Goal: Check status: Check status

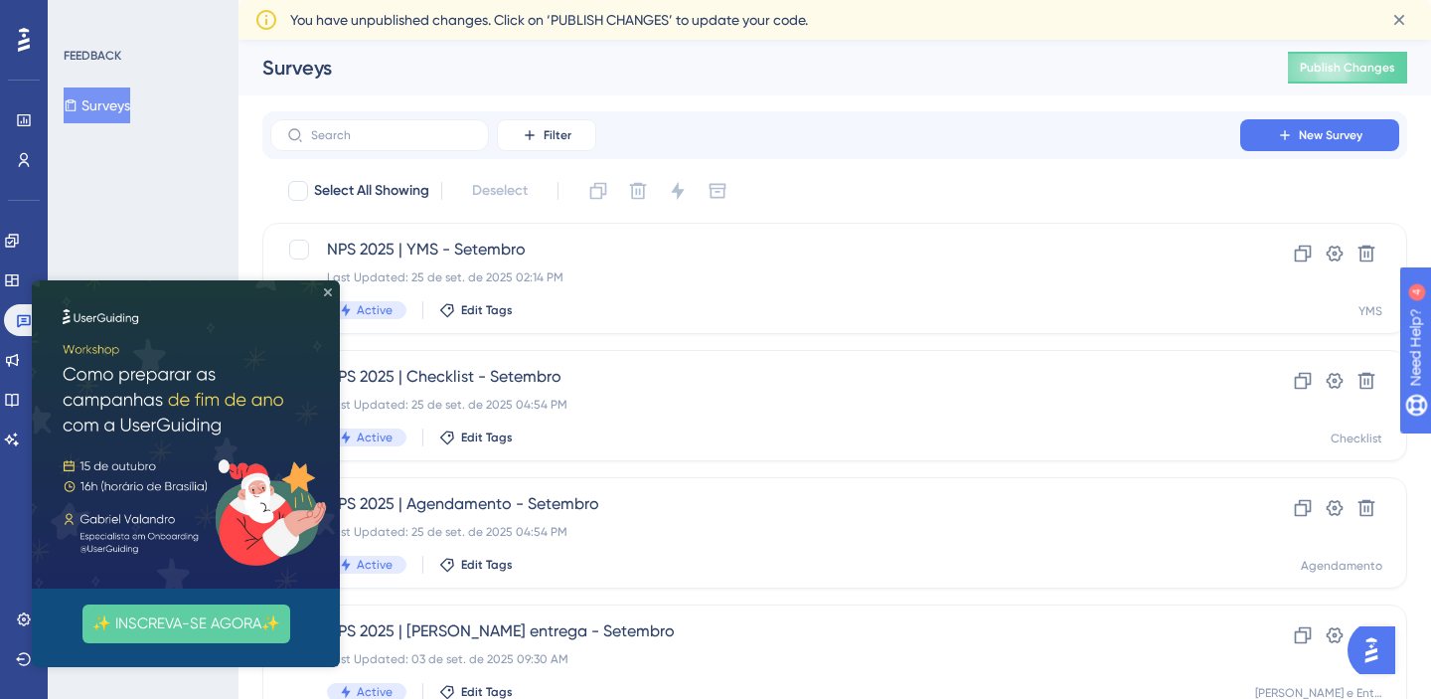
click at [329, 293] on icon "Close Preview" at bounding box center [328, 292] width 8 height 8
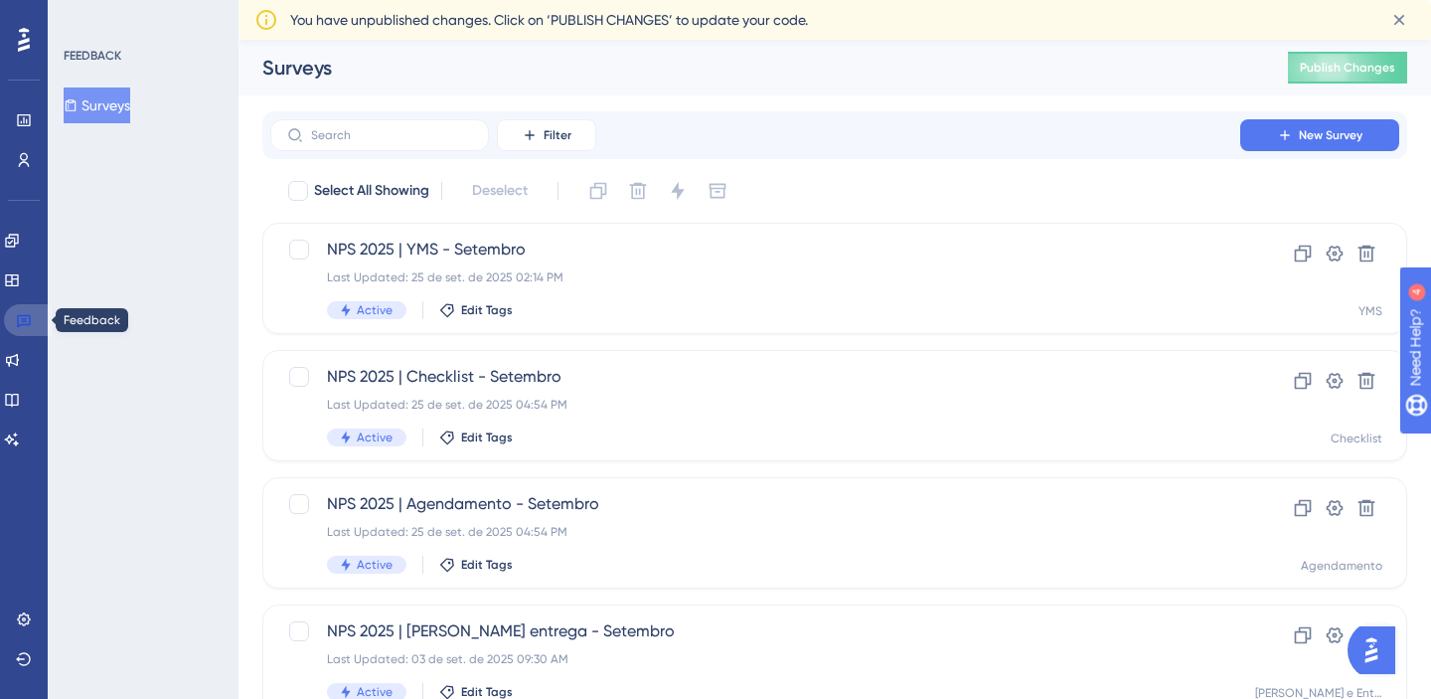
click at [26, 324] on icon at bounding box center [24, 321] width 14 height 13
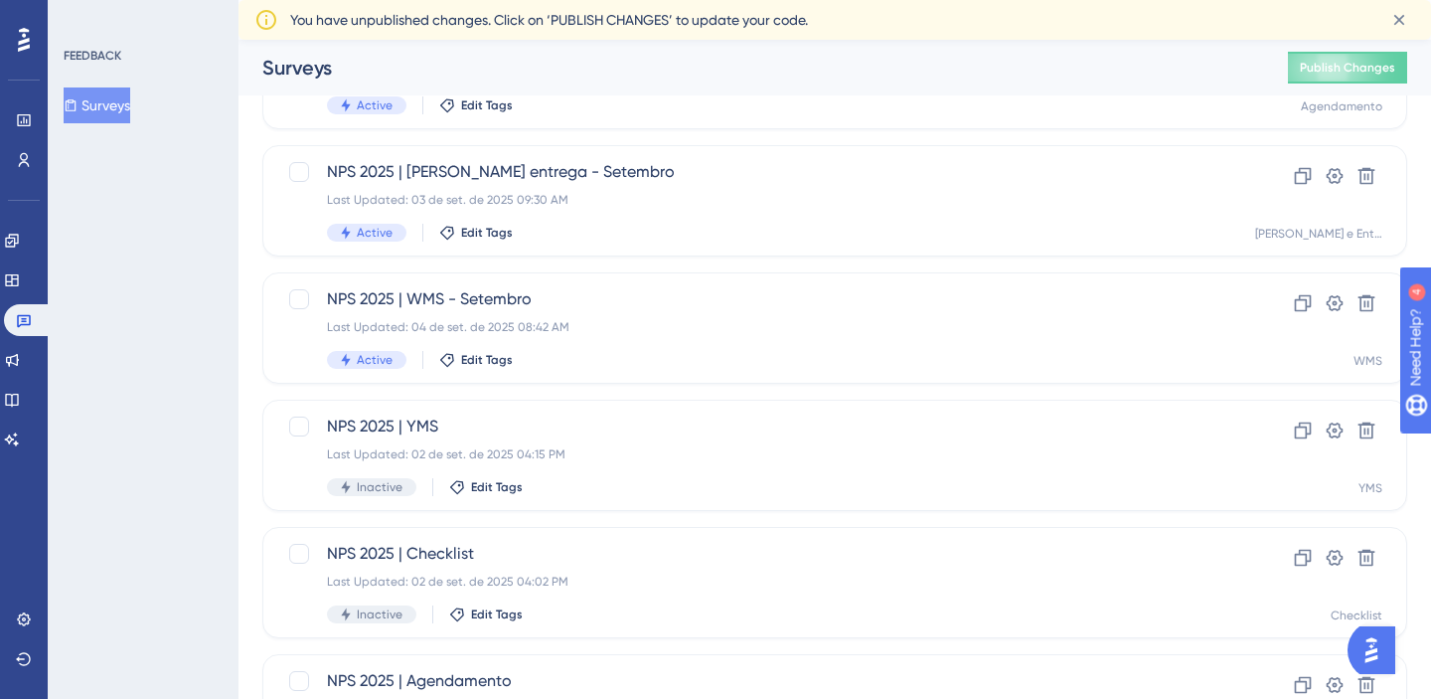
scroll to position [458, 0]
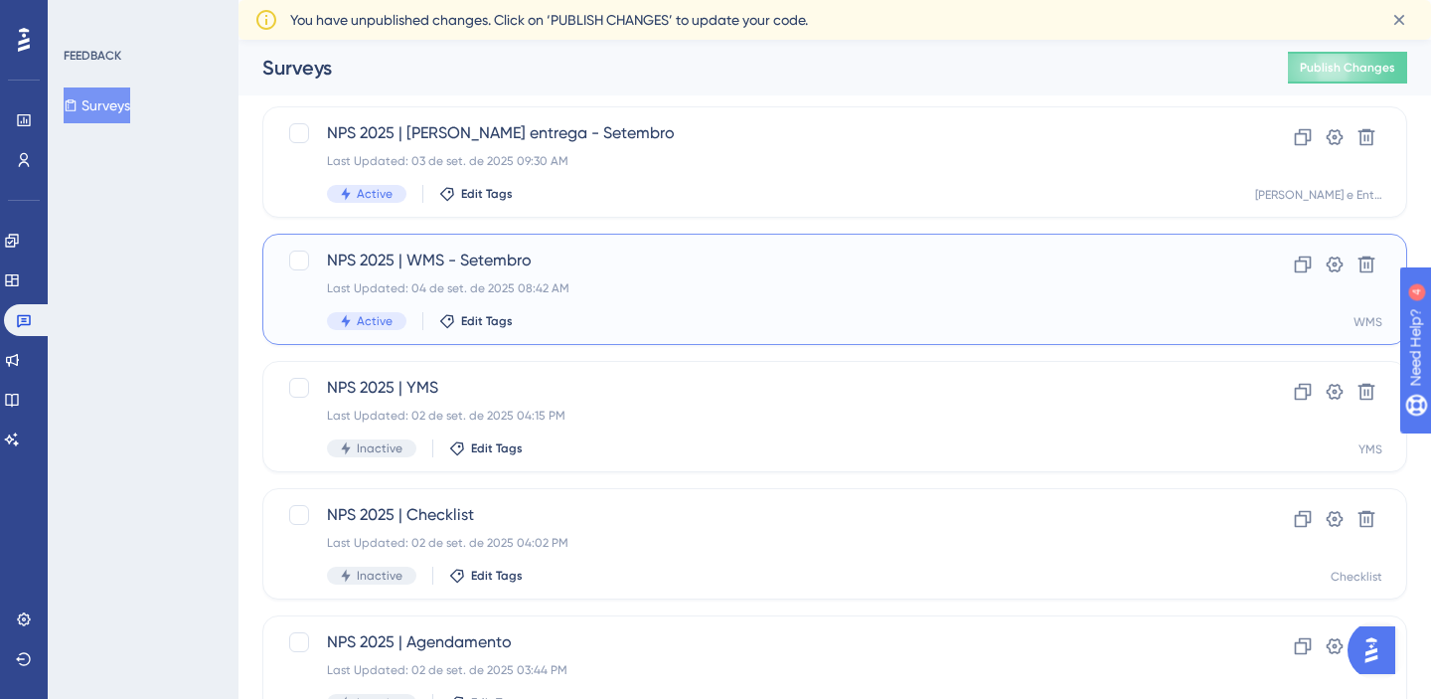
click at [656, 308] on div "NPS 2025 | WMS - Setembro Last Updated: 04 de set. de 2025 08:42 AM Active Edit…" at bounding box center [755, 288] width 857 height 81
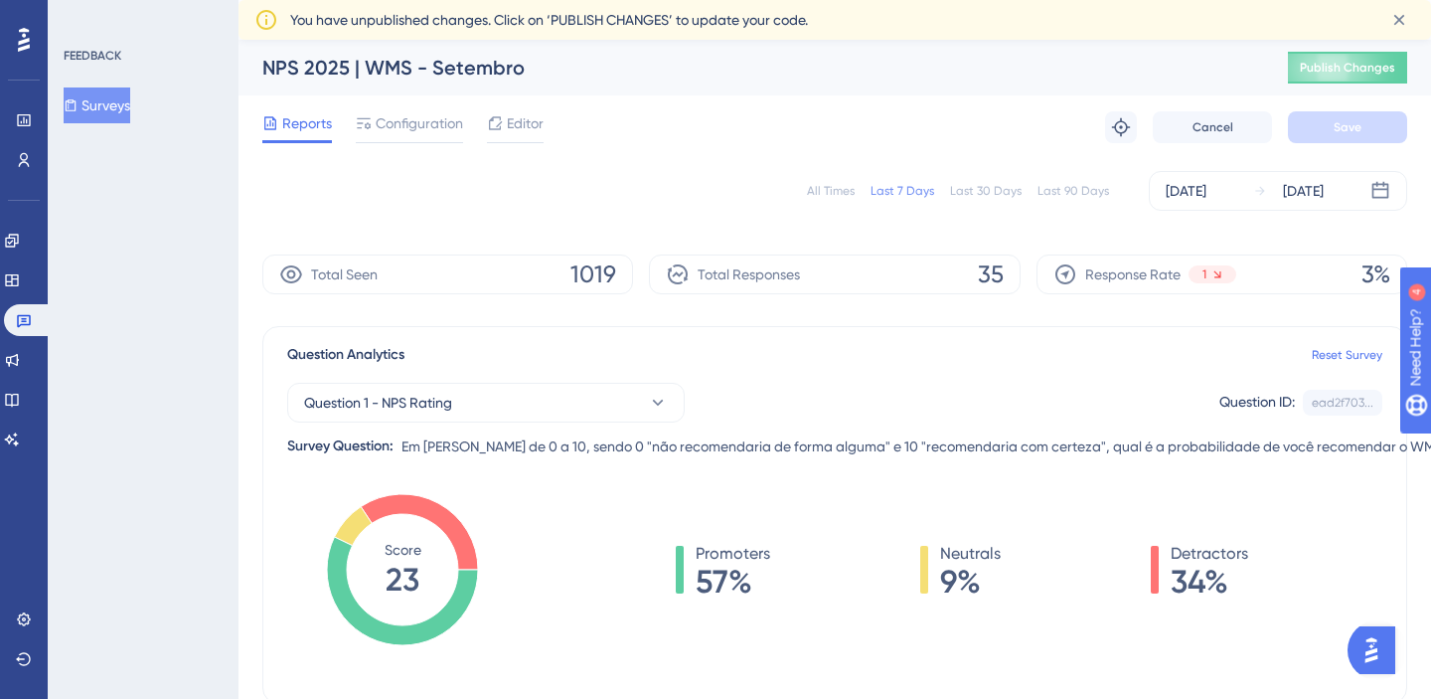
click at [984, 198] on div "Last 30 Days" at bounding box center [986, 191] width 72 height 16
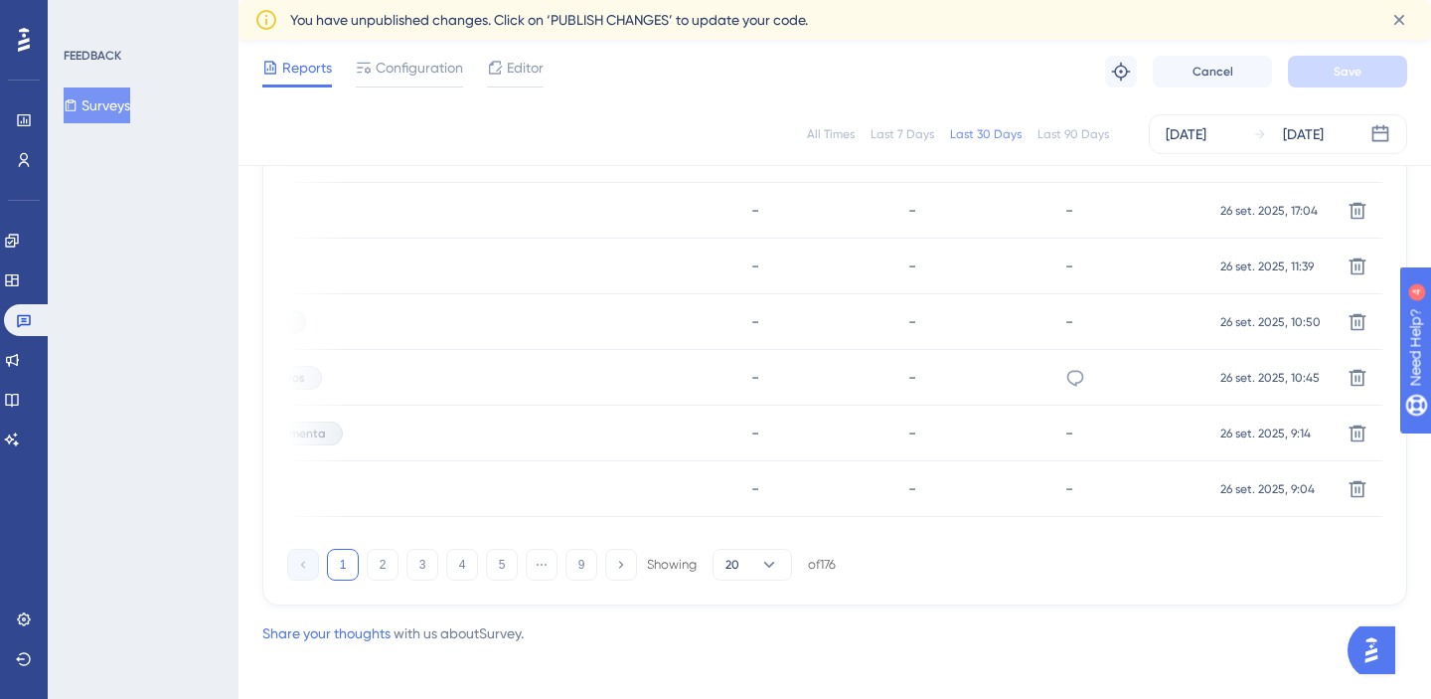
scroll to position [1442, 0]
click at [381, 565] on button "2" at bounding box center [383, 563] width 32 height 32
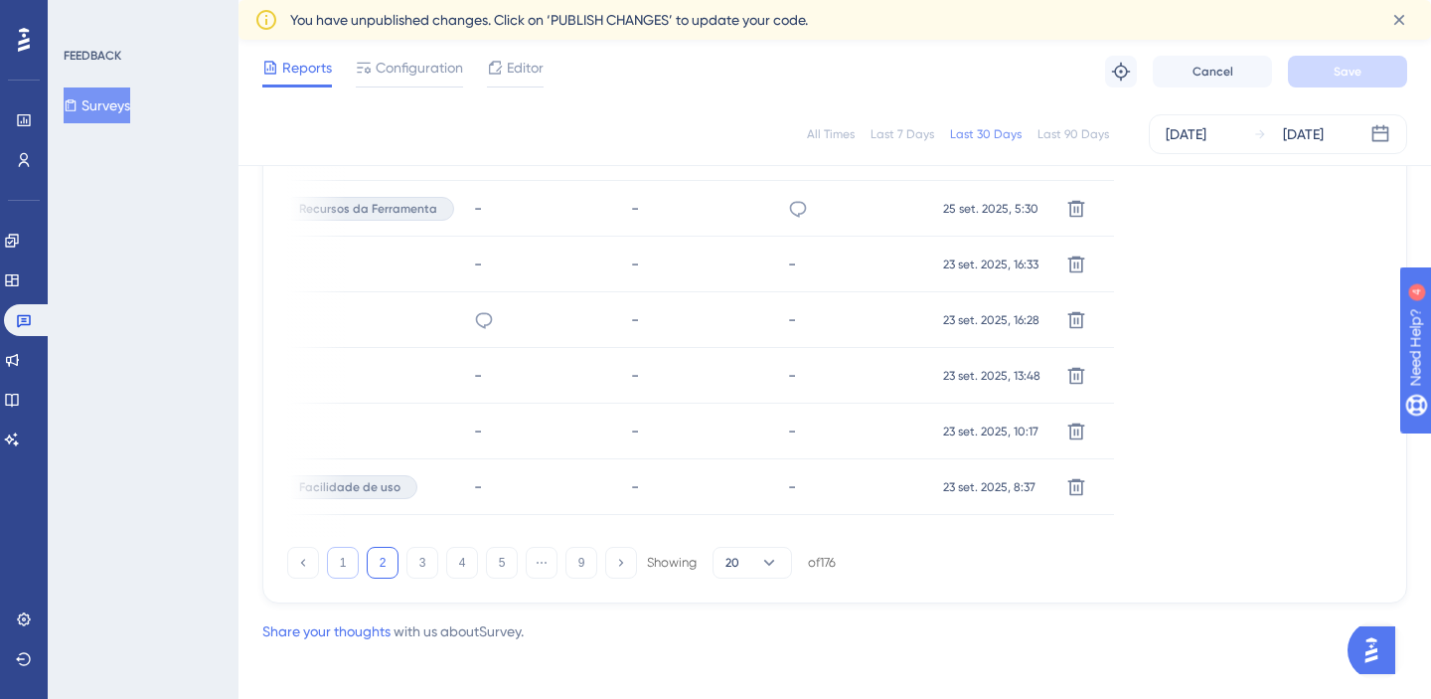
click at [351, 573] on button "1" at bounding box center [343, 563] width 32 height 32
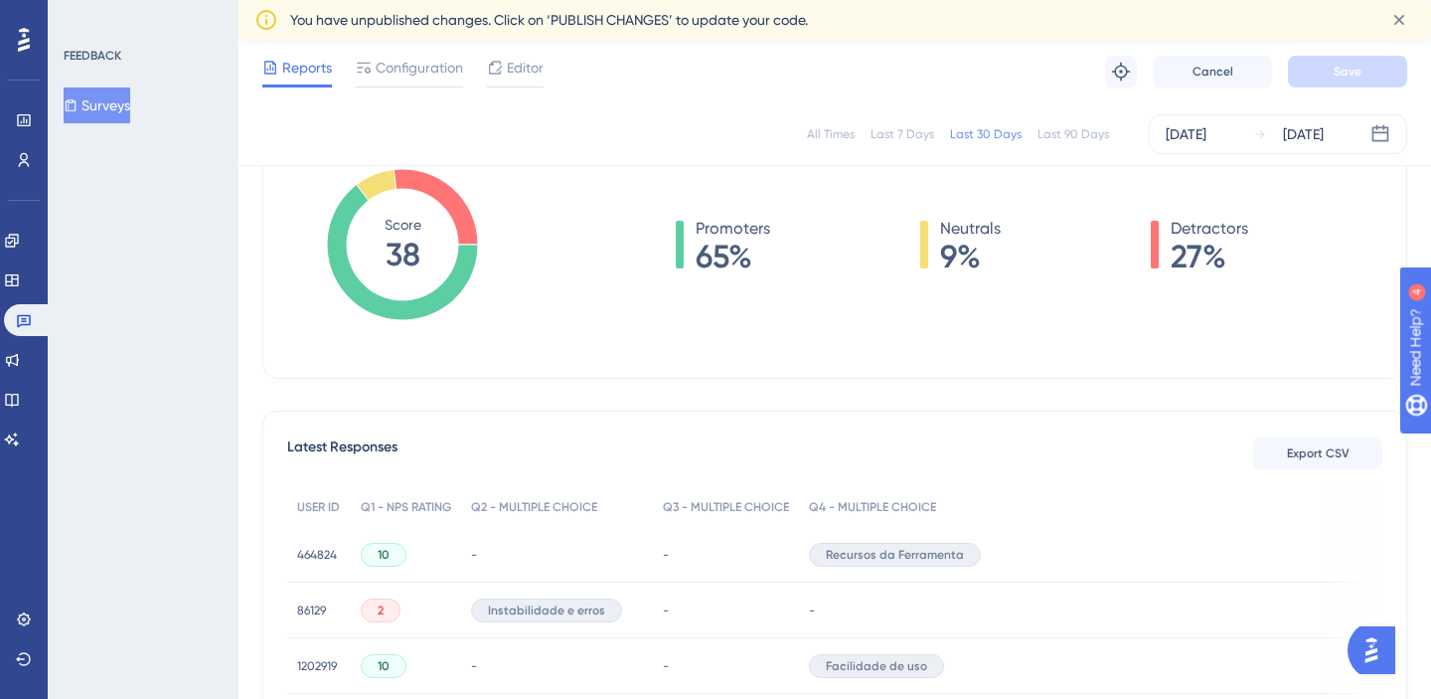
scroll to position [0, 0]
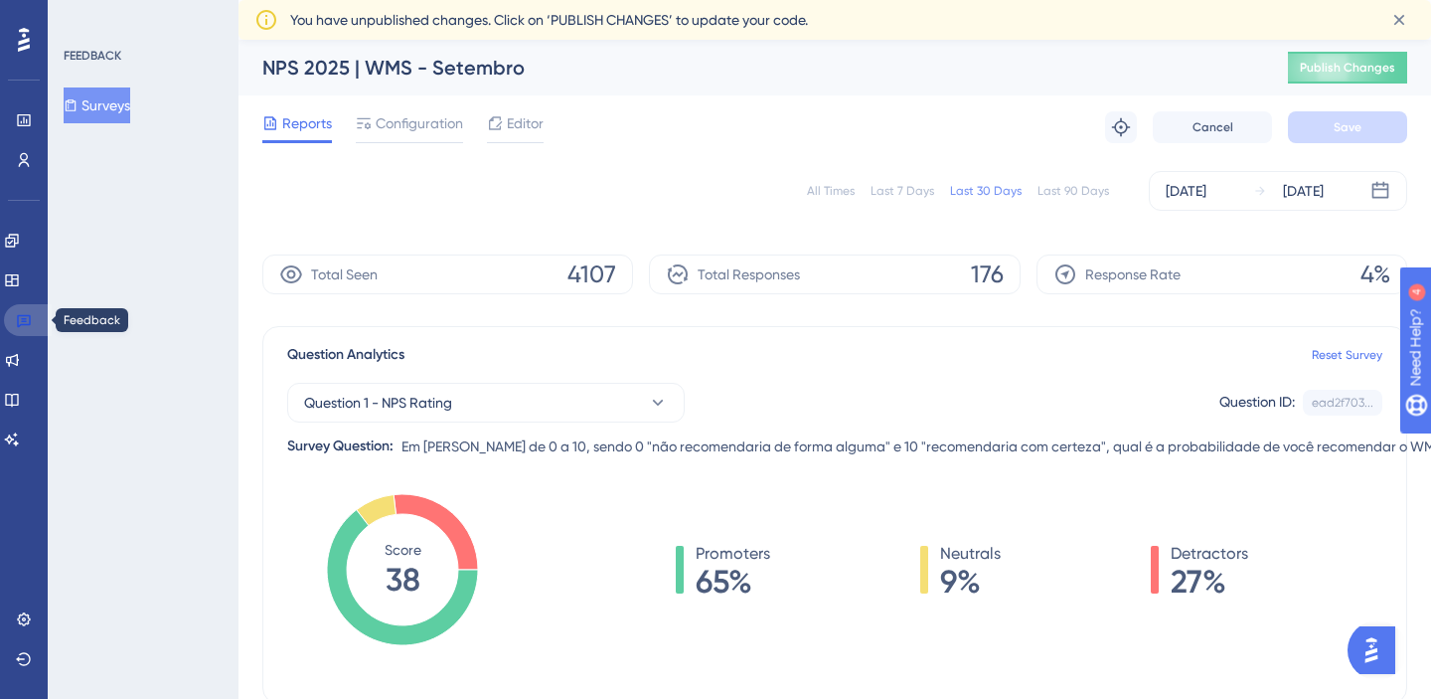
click at [26, 322] on icon at bounding box center [24, 320] width 16 height 16
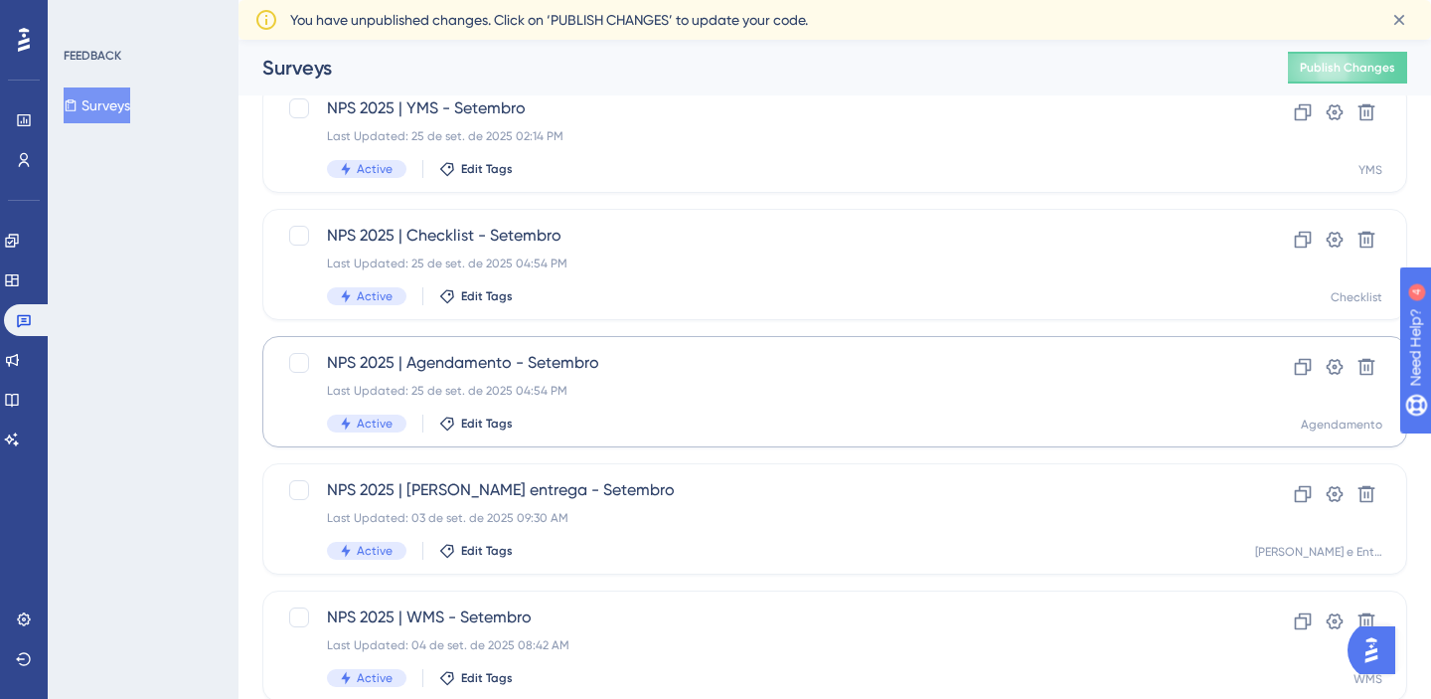
scroll to position [104, 0]
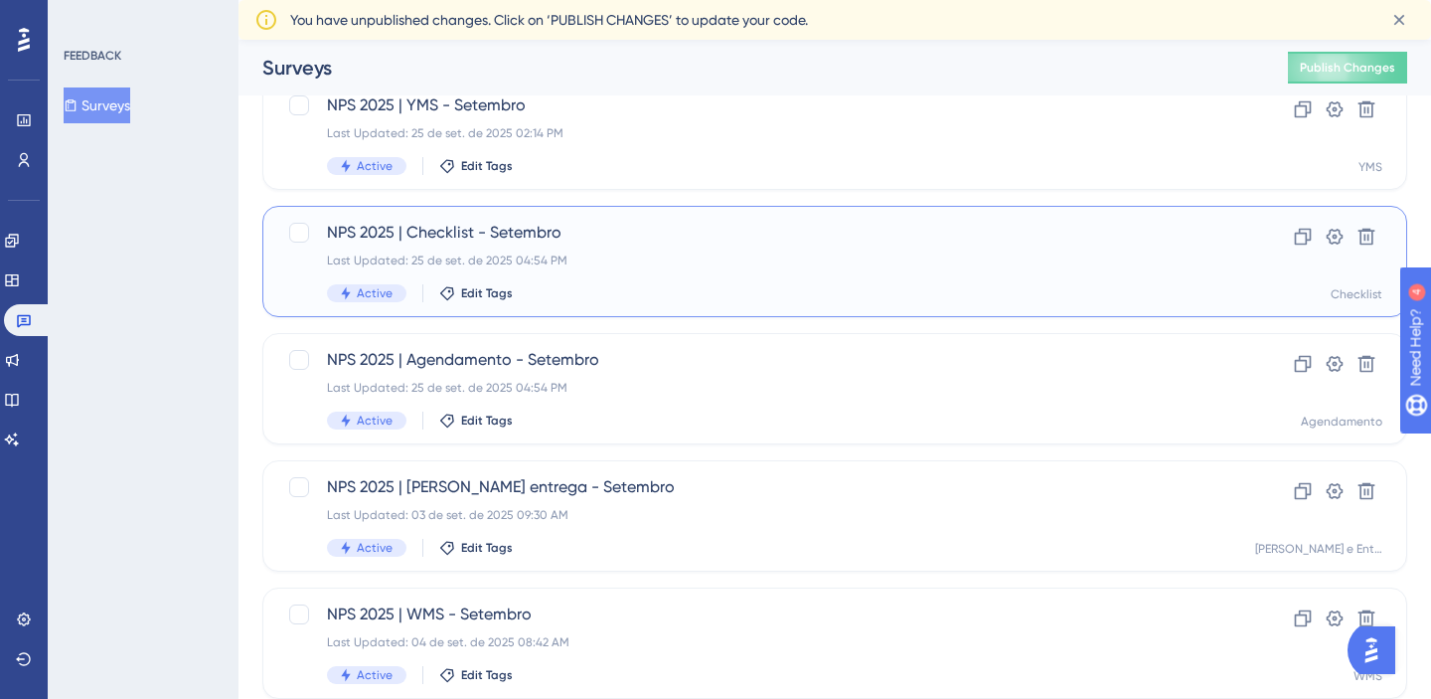
click at [714, 276] on div "NPS 2025 | Checklist - Setembro Last Updated: 25 de set. de 2025 04:54 PM Activ…" at bounding box center [755, 261] width 857 height 81
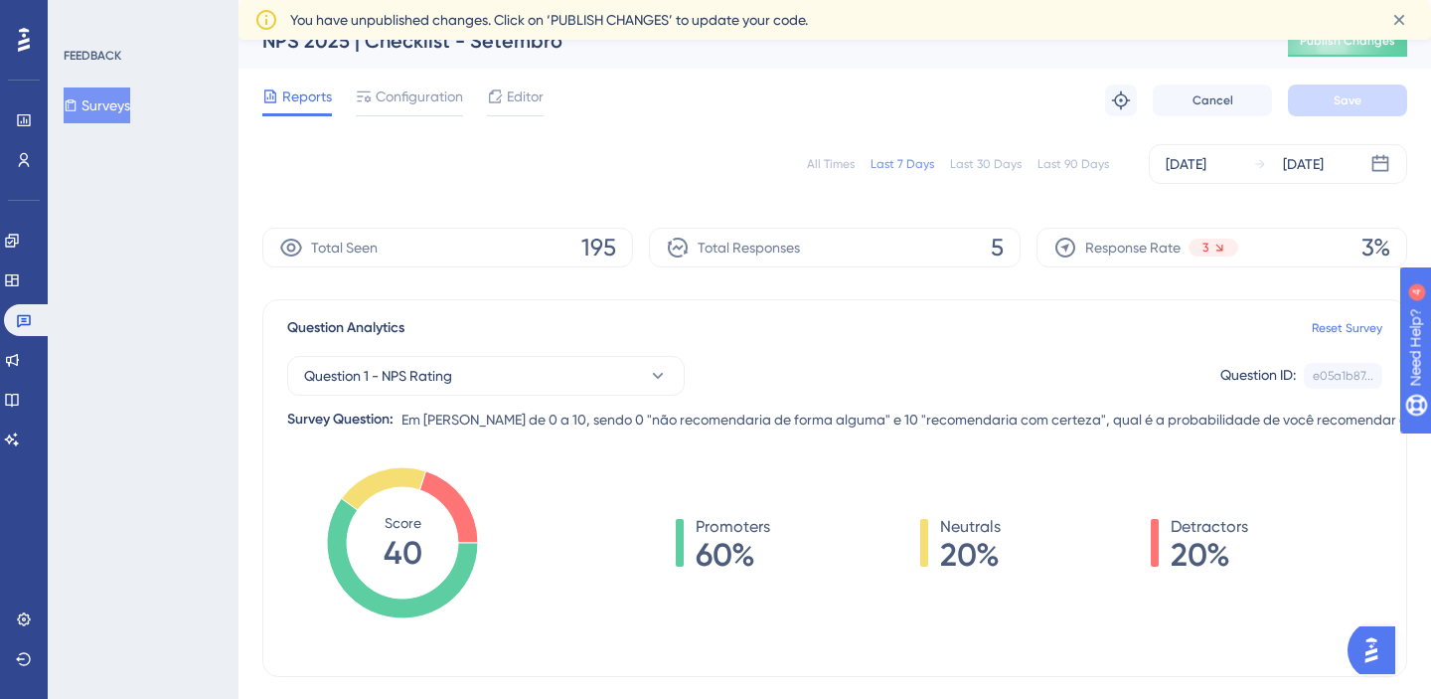
scroll to position [61, 0]
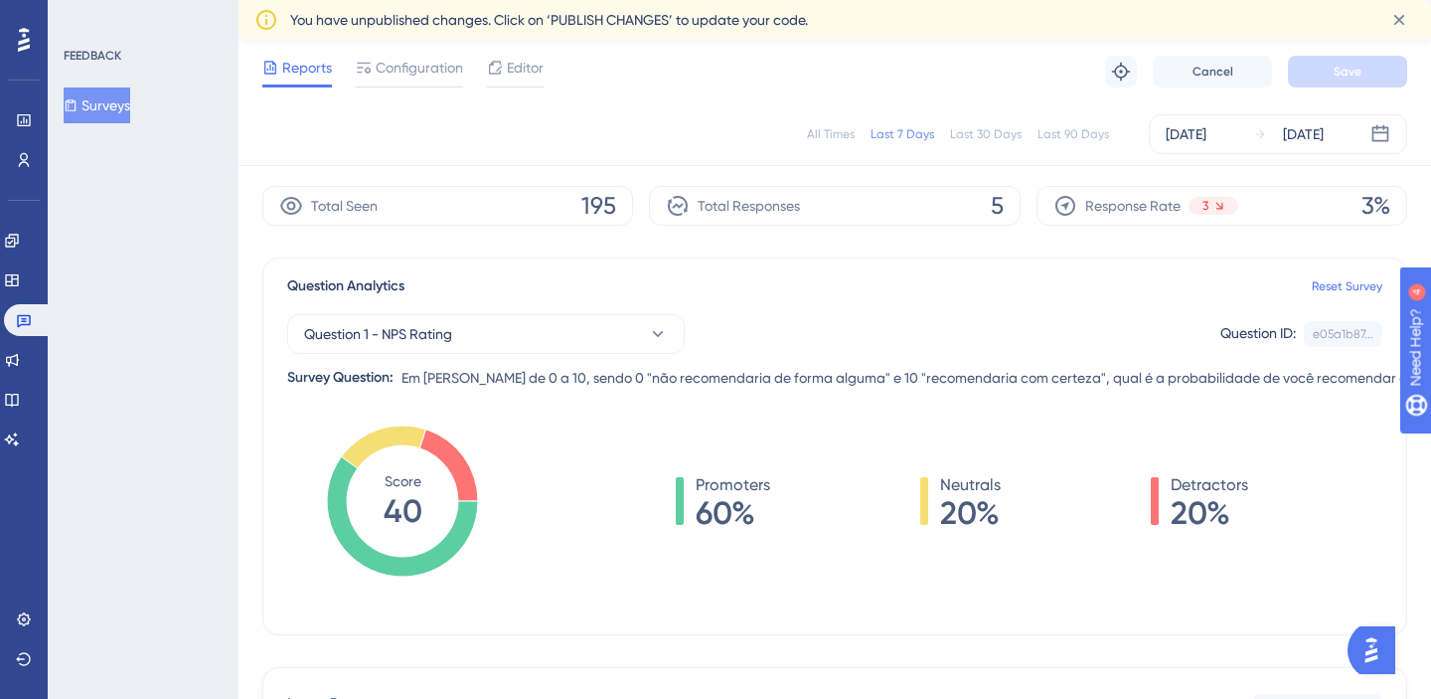
click at [967, 139] on div "Last 30 Days" at bounding box center [986, 134] width 72 height 16
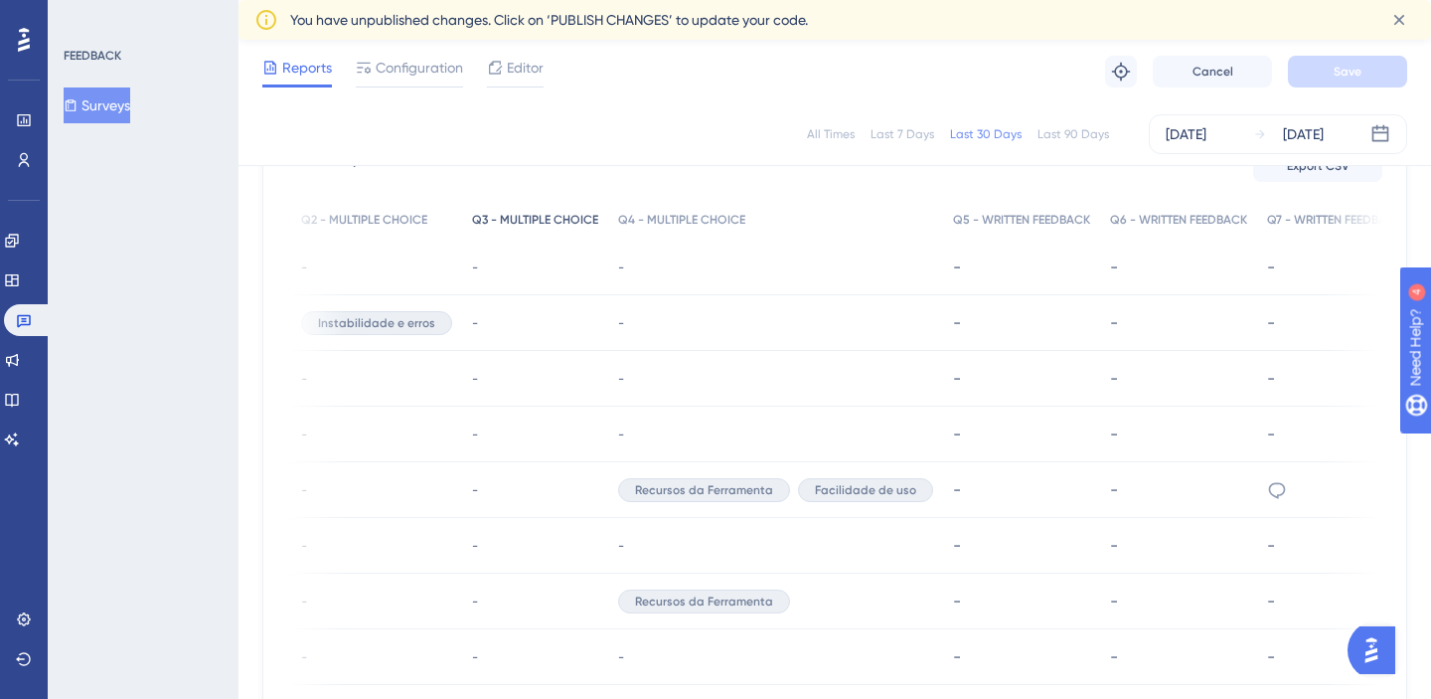
scroll to position [0, 375]
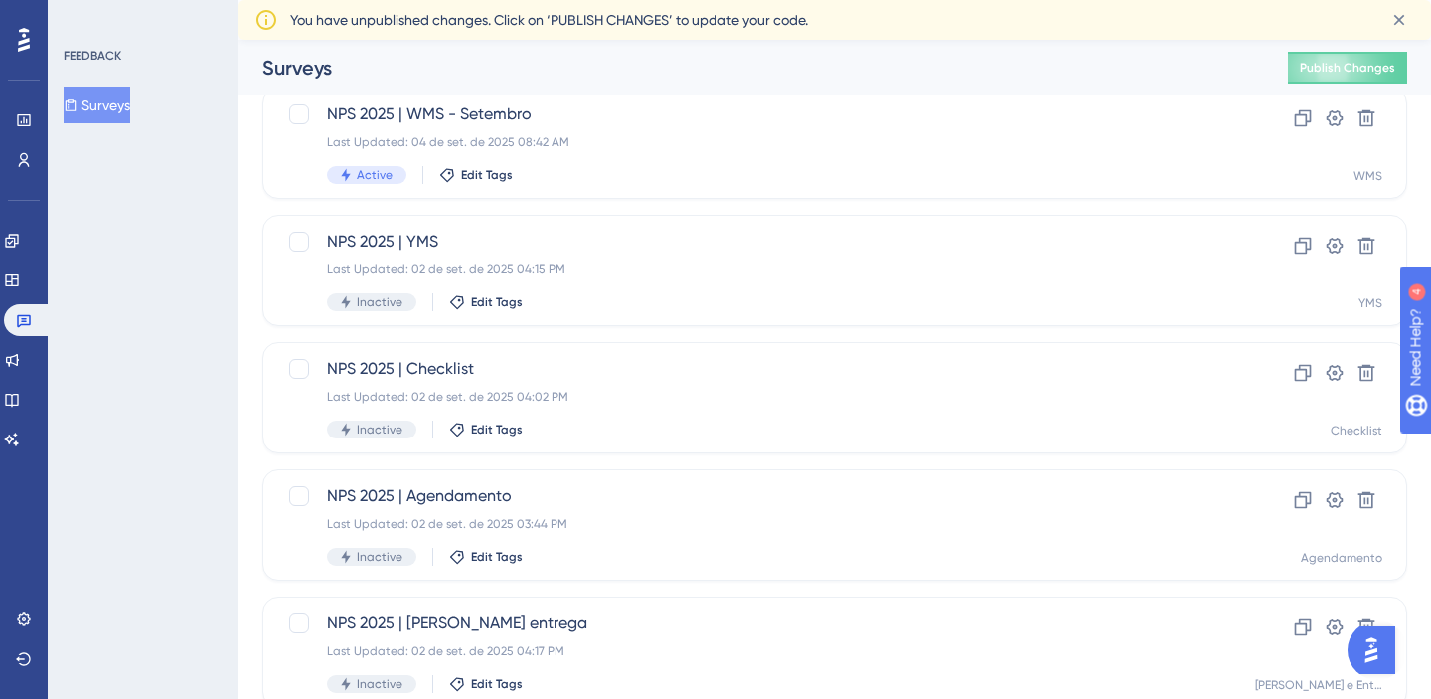
scroll to position [104, 0]
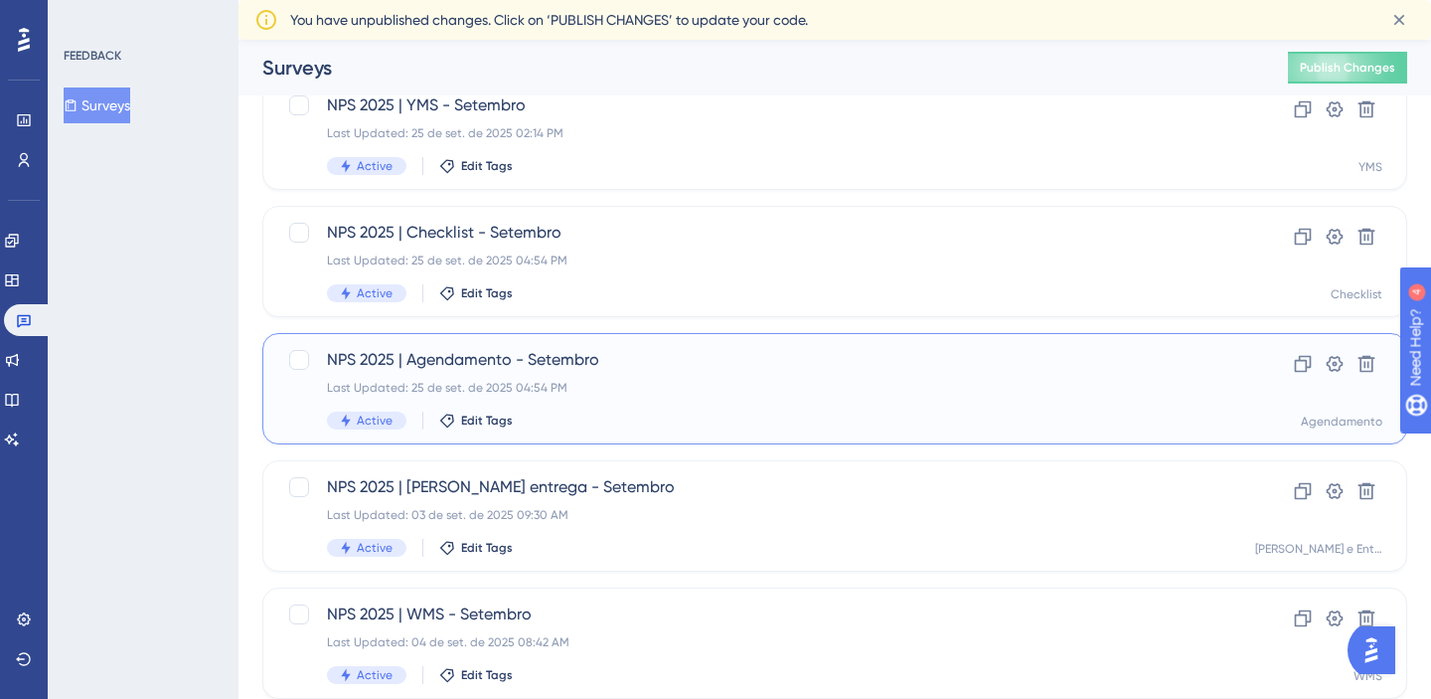
click at [684, 406] on div "NPS 2025 | Agendamento - Setembro Last Updated: 25 de set. de 2025 04:54 PM Act…" at bounding box center [755, 388] width 857 height 81
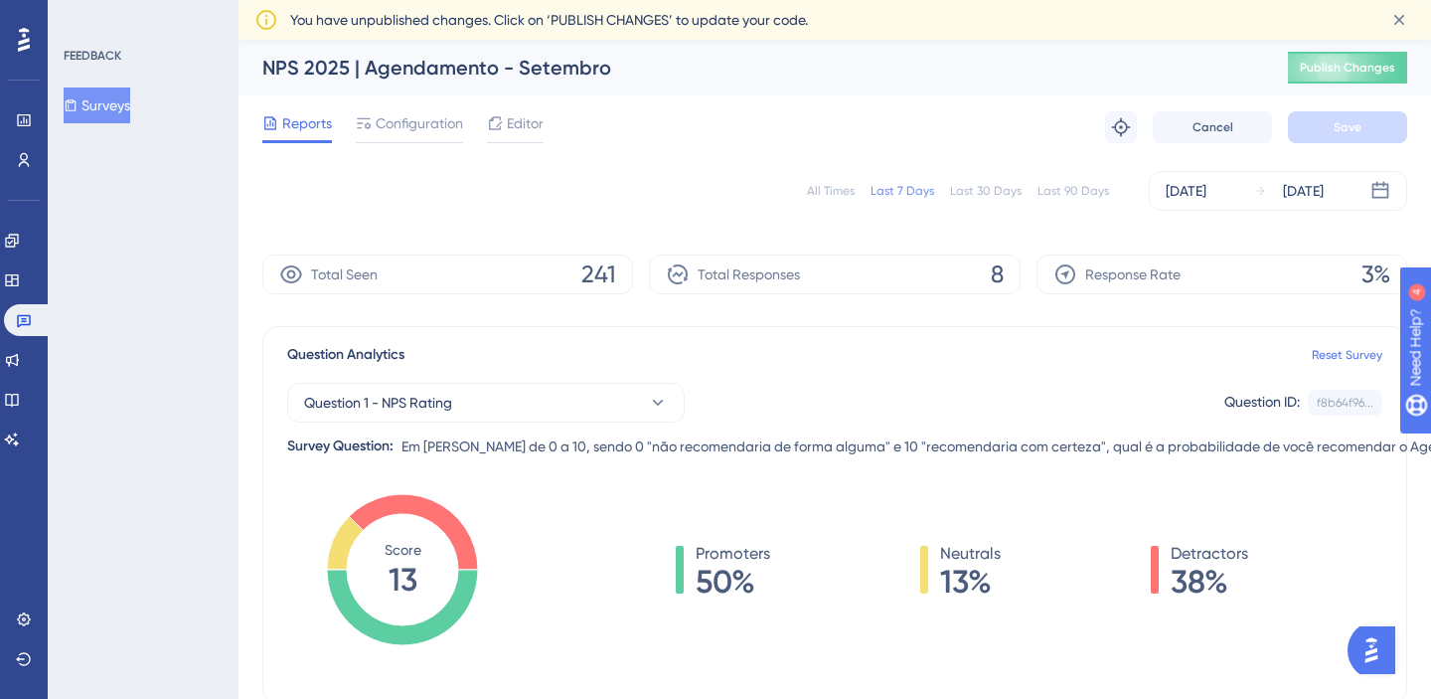
click at [992, 189] on div "Last 30 Days" at bounding box center [986, 191] width 72 height 16
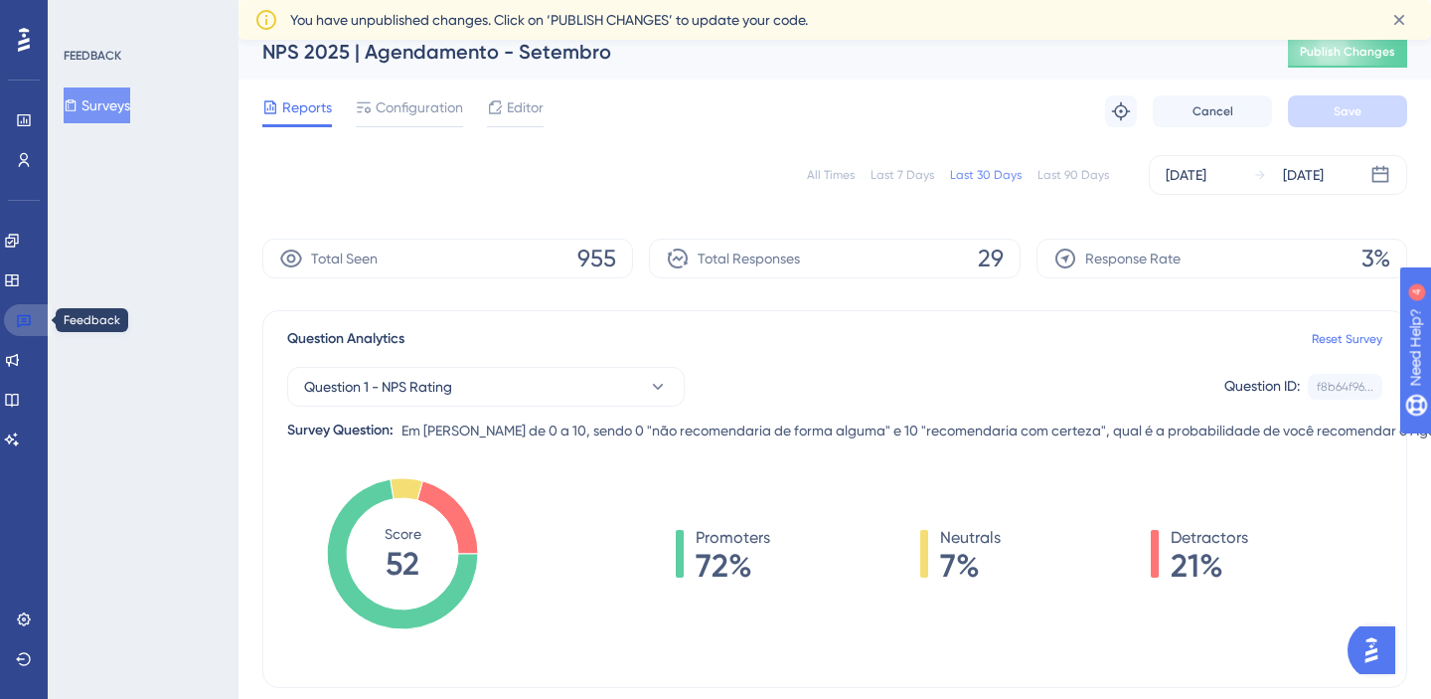
click at [38, 327] on link at bounding box center [28, 320] width 48 height 32
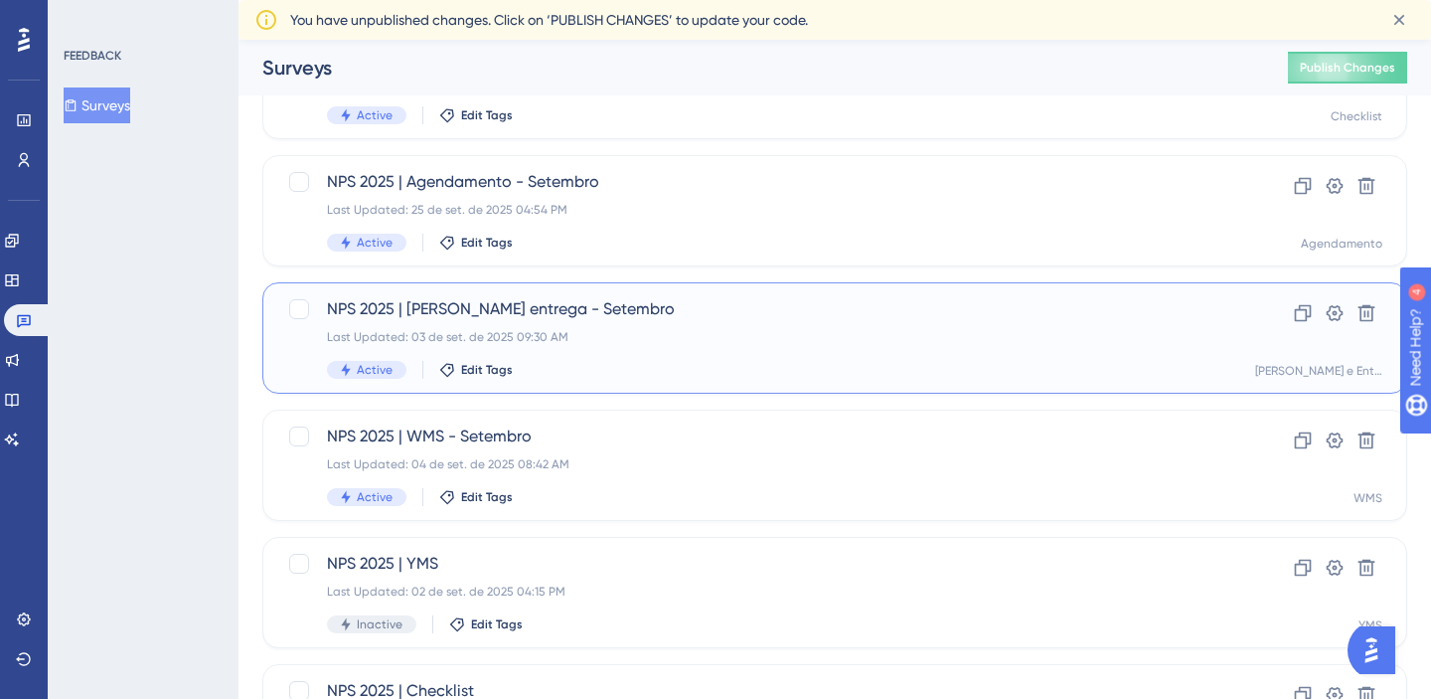
click at [679, 355] on div "NPS 2025 | [PERSON_NAME] entrega - Setembro Last Updated: 03 de set. de 2025 09…" at bounding box center [755, 337] width 857 height 81
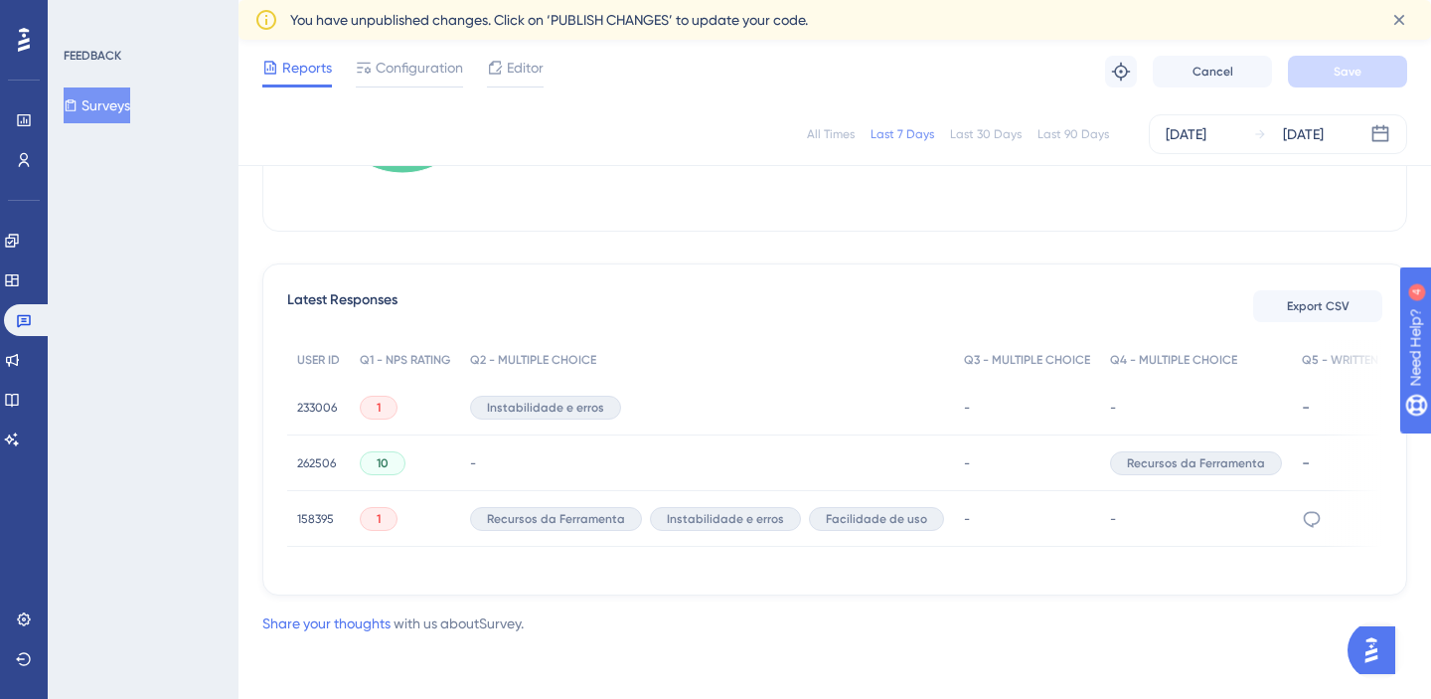
click at [325, 520] on span "158395" at bounding box center [315, 519] width 37 height 16
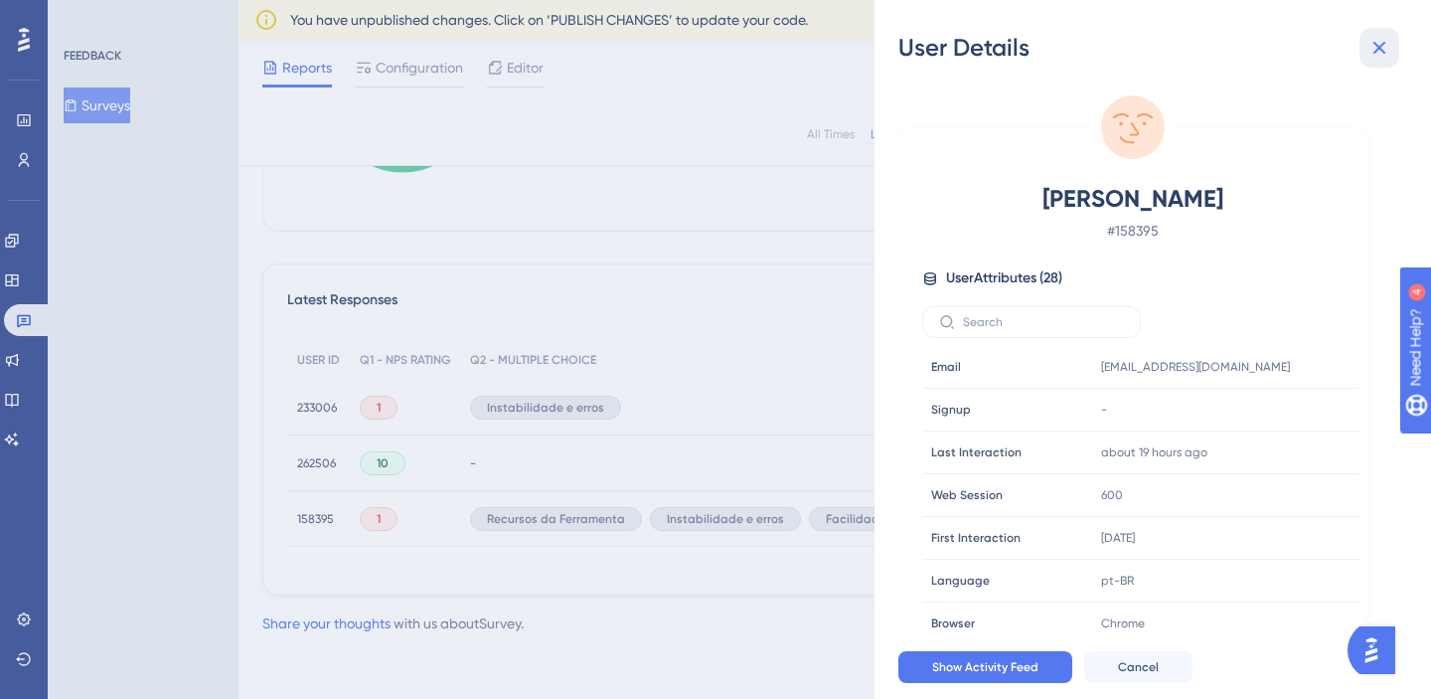
click at [1388, 38] on icon at bounding box center [1379, 48] width 24 height 24
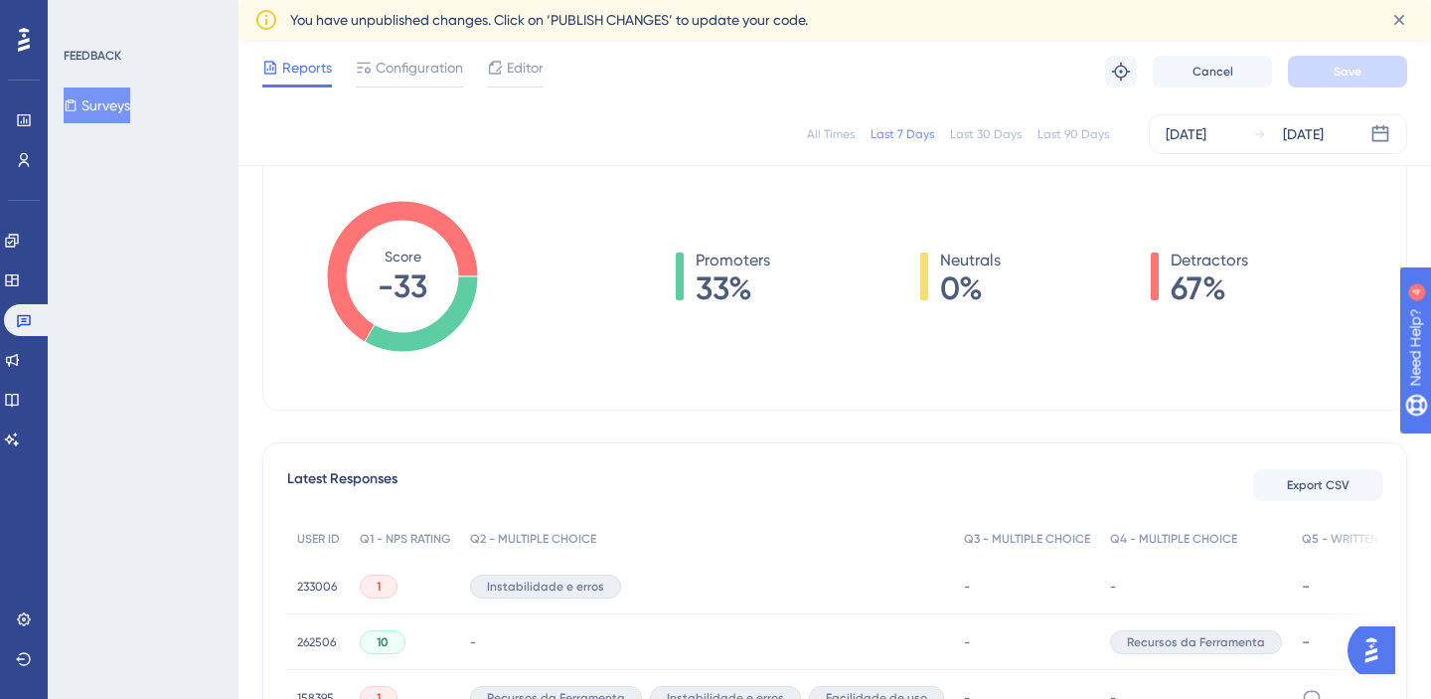
click at [972, 135] on div "Last 30 Days" at bounding box center [986, 134] width 72 height 16
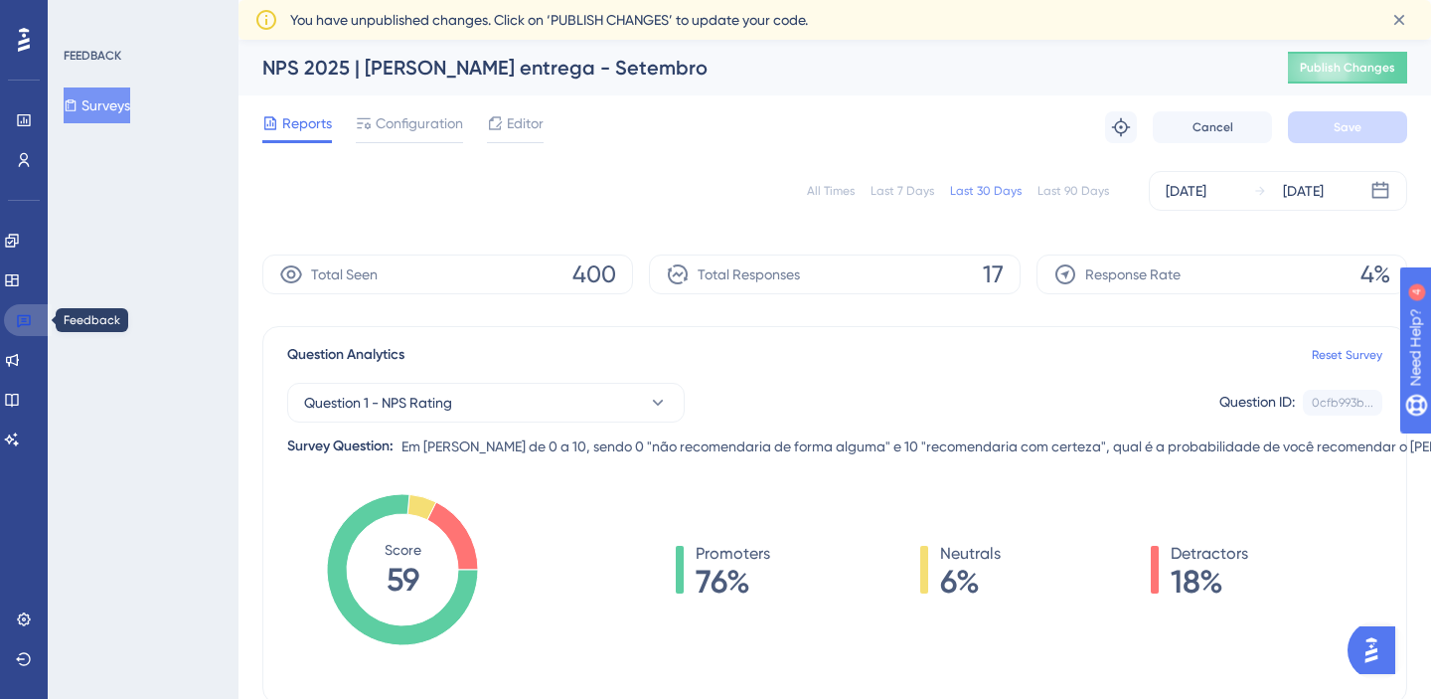
click at [25, 319] on icon at bounding box center [24, 321] width 14 height 13
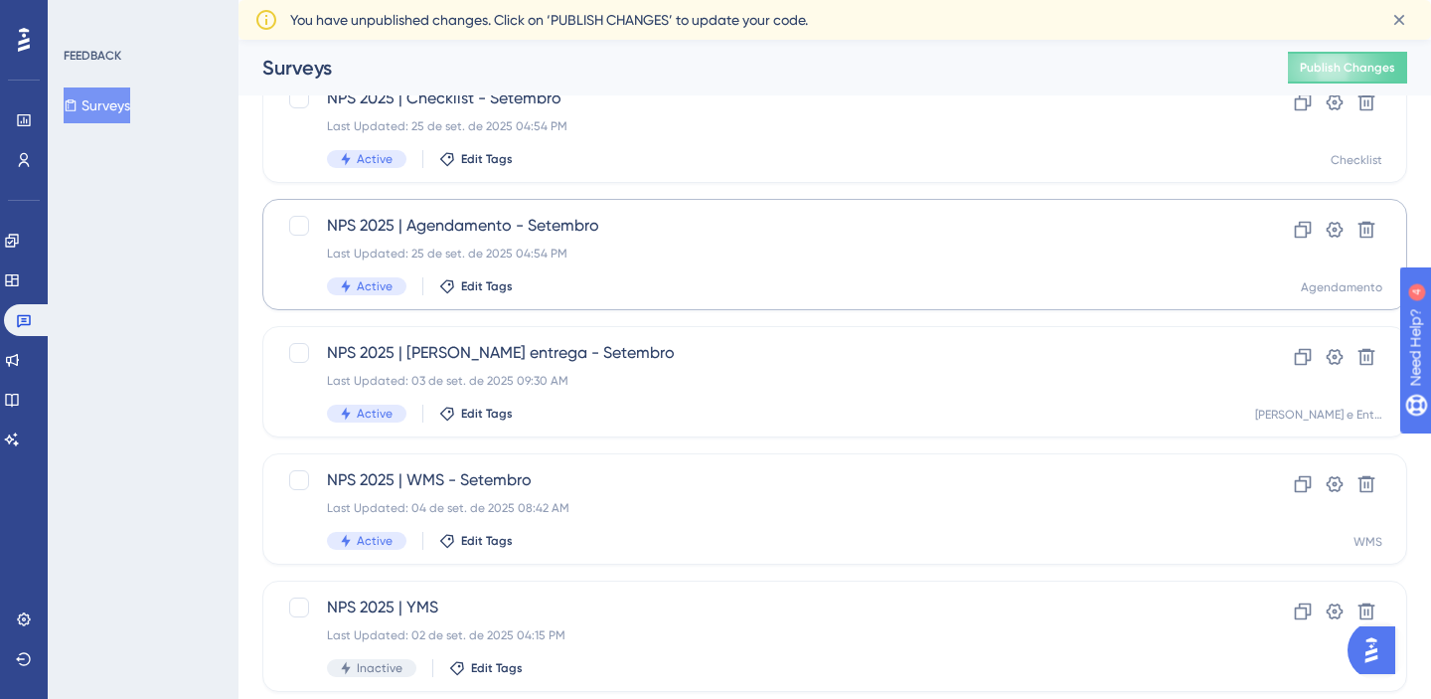
scroll to position [279, 0]
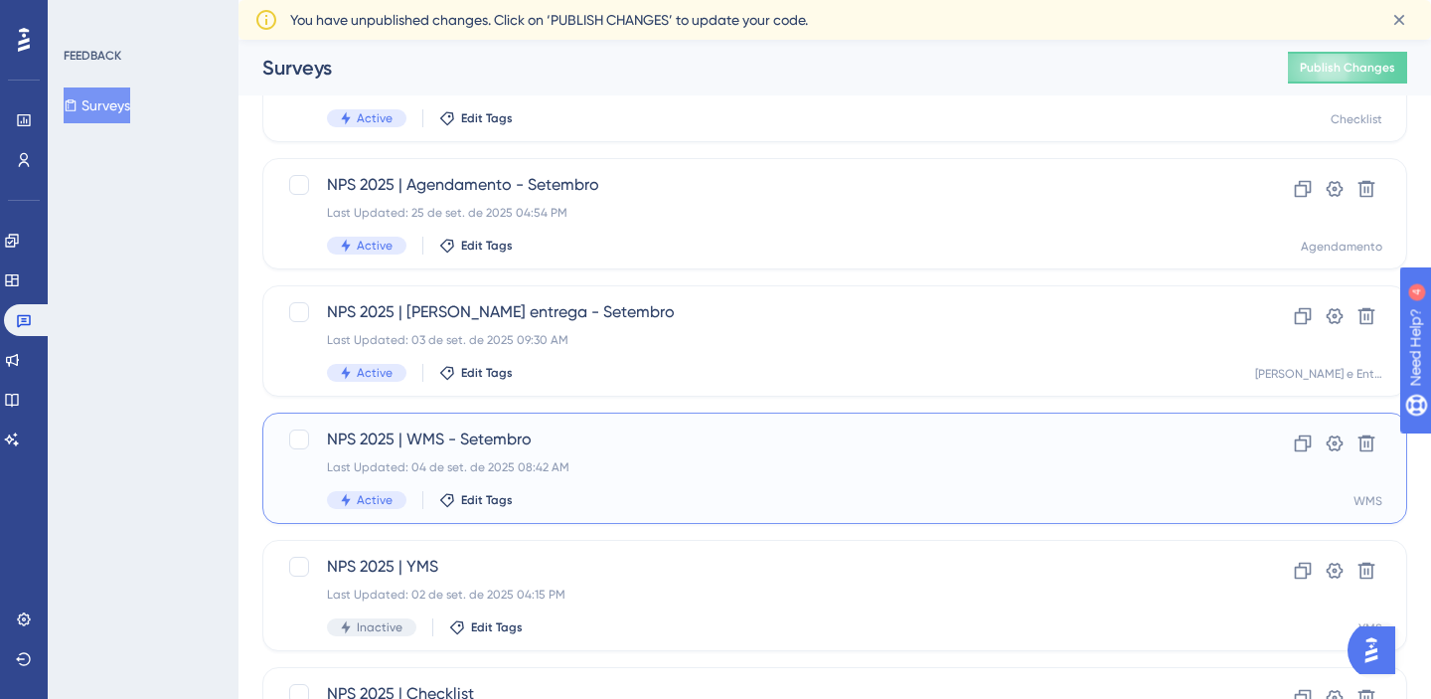
click at [677, 489] on div "NPS 2025 | WMS - Setembro Last Updated: 04 de set. de 2025 08:42 AM Active Edit…" at bounding box center [755, 467] width 857 height 81
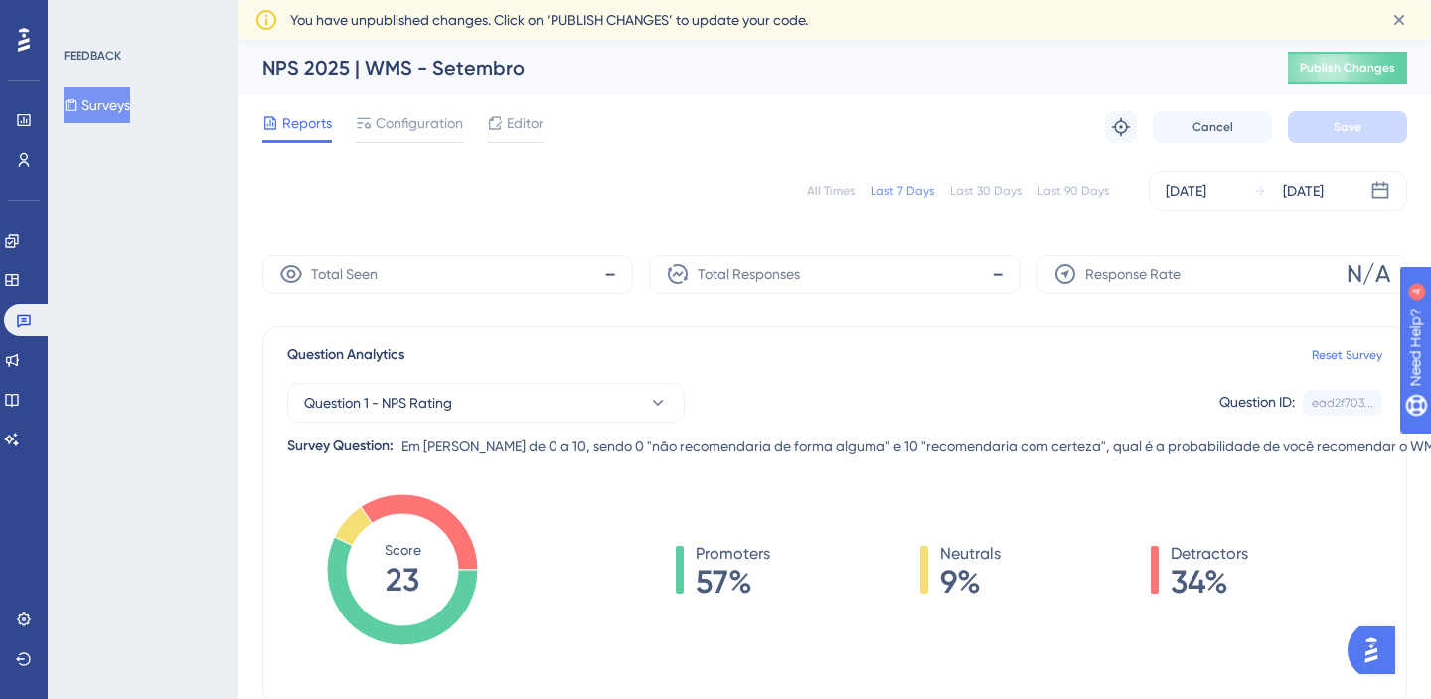
click at [998, 191] on div "Last 30 Days" at bounding box center [986, 191] width 72 height 16
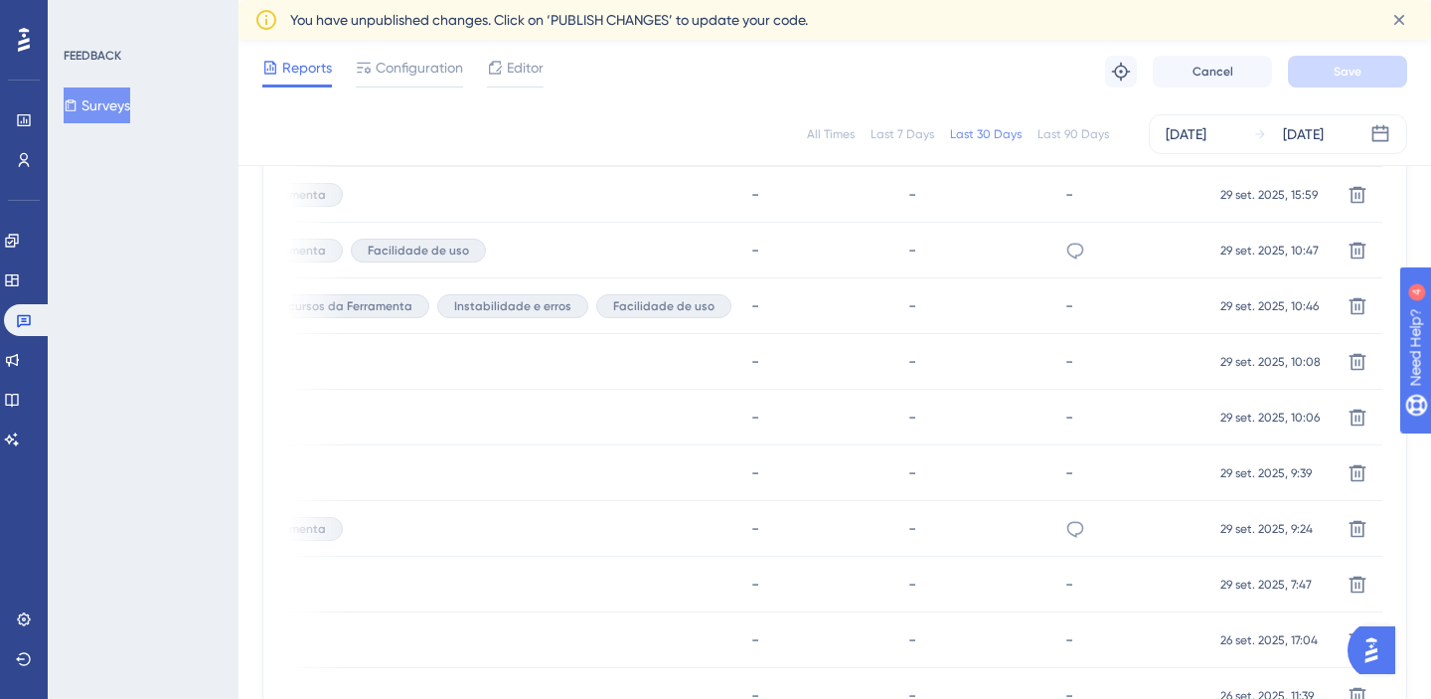
scroll to position [1457, 0]
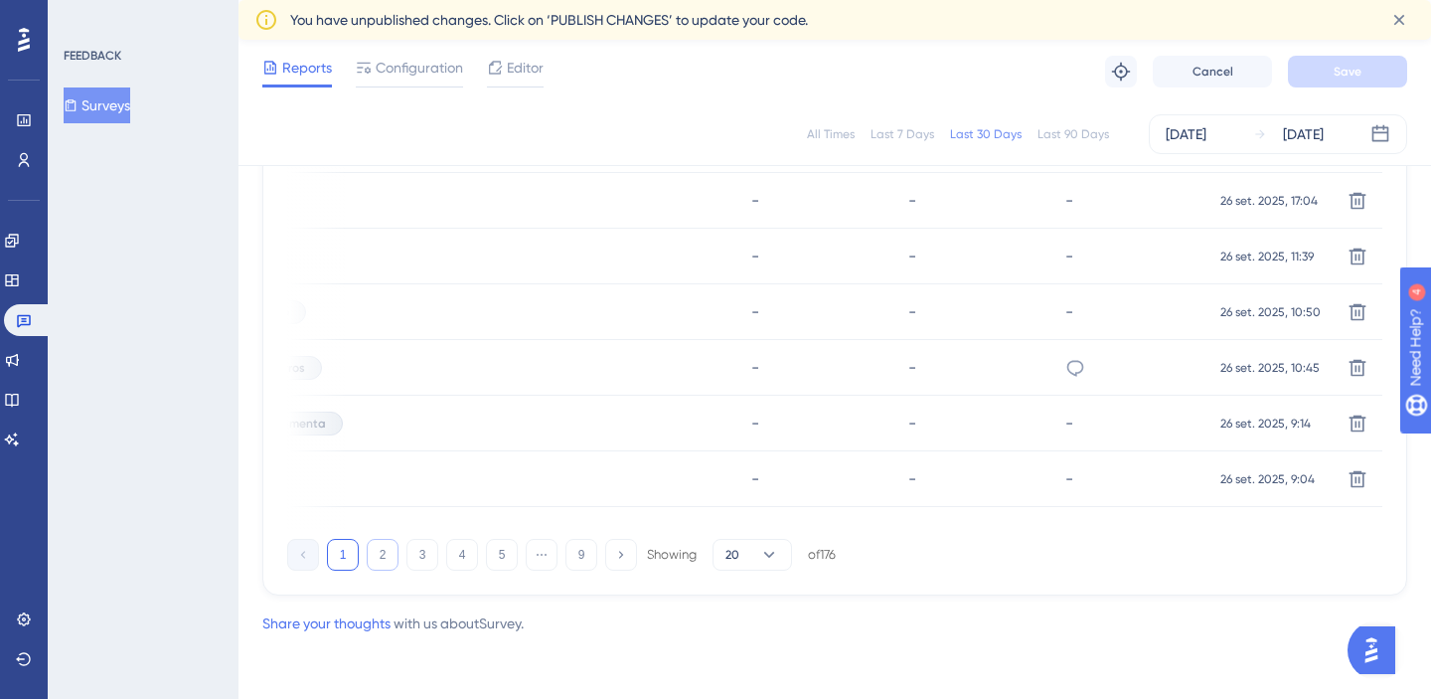
click at [392, 562] on button "2" at bounding box center [383, 555] width 32 height 32
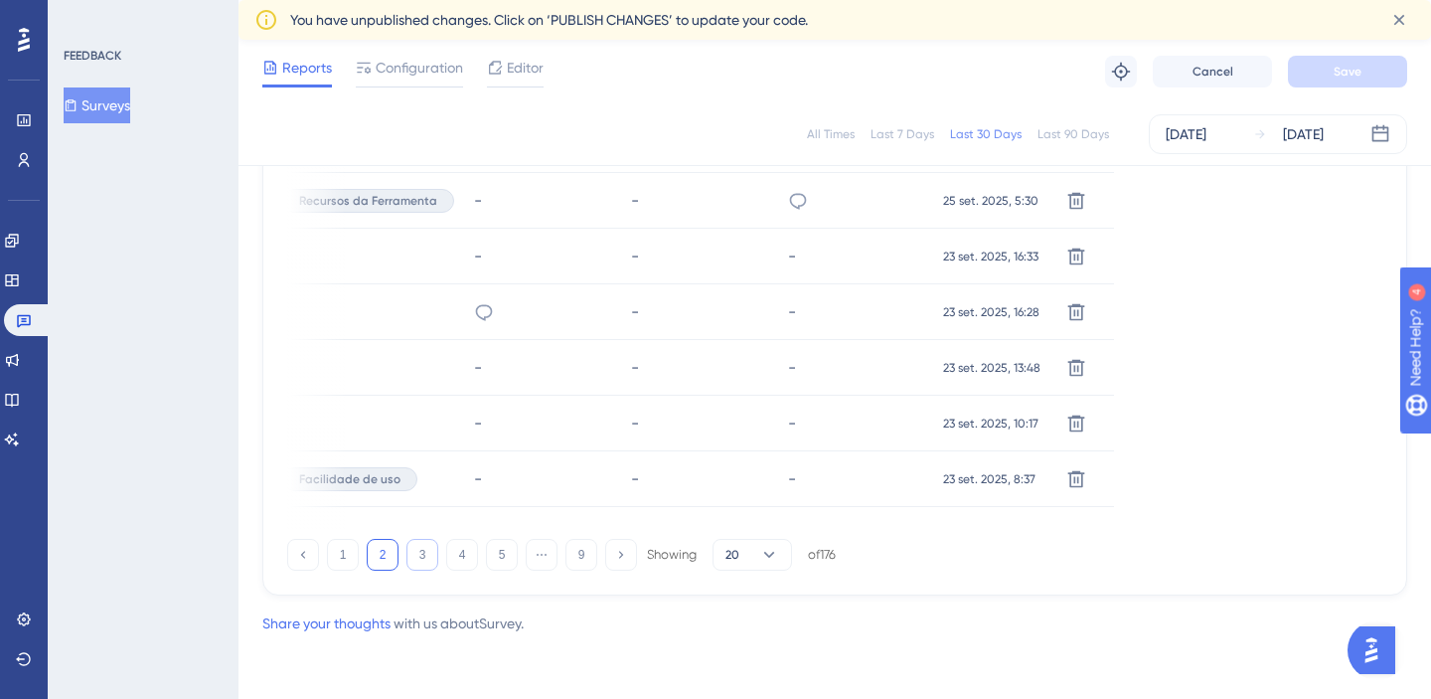
click at [419, 562] on button "3" at bounding box center [422, 555] width 32 height 32
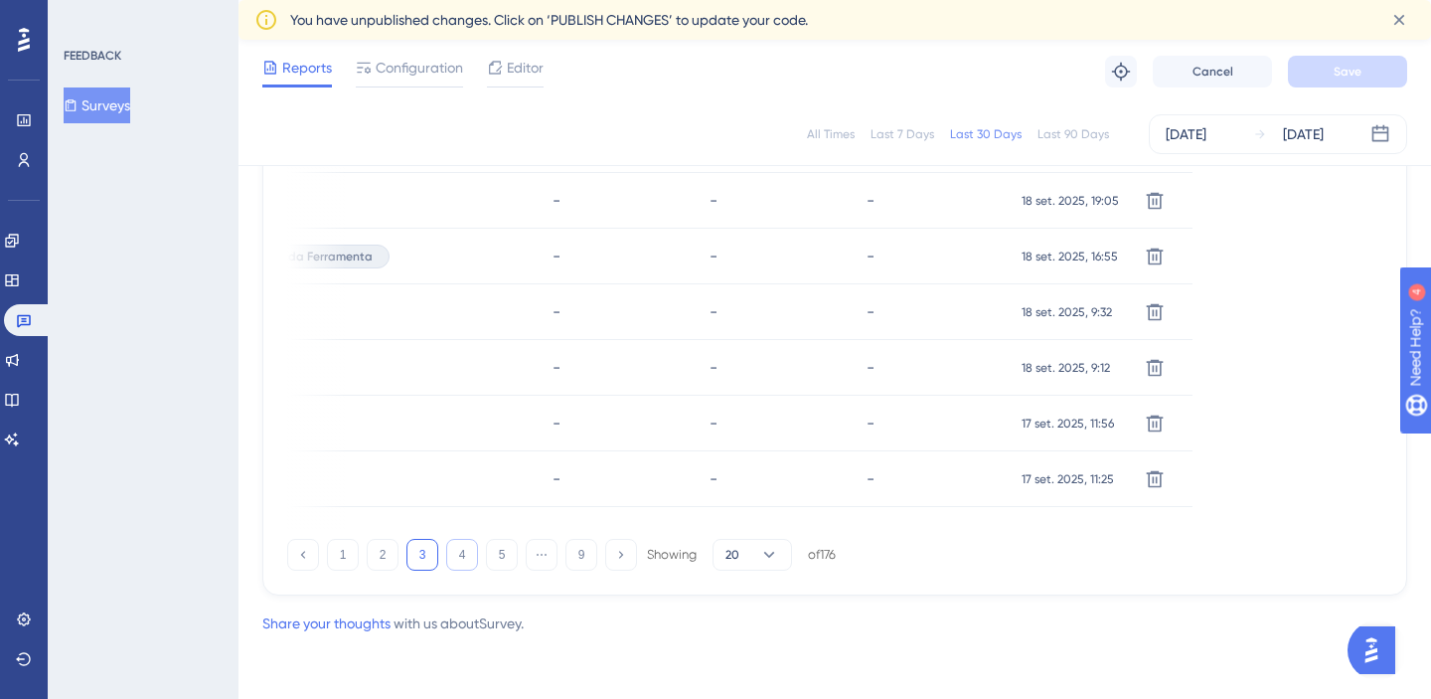
click at [462, 559] on button "4" at bounding box center [462, 555] width 32 height 32
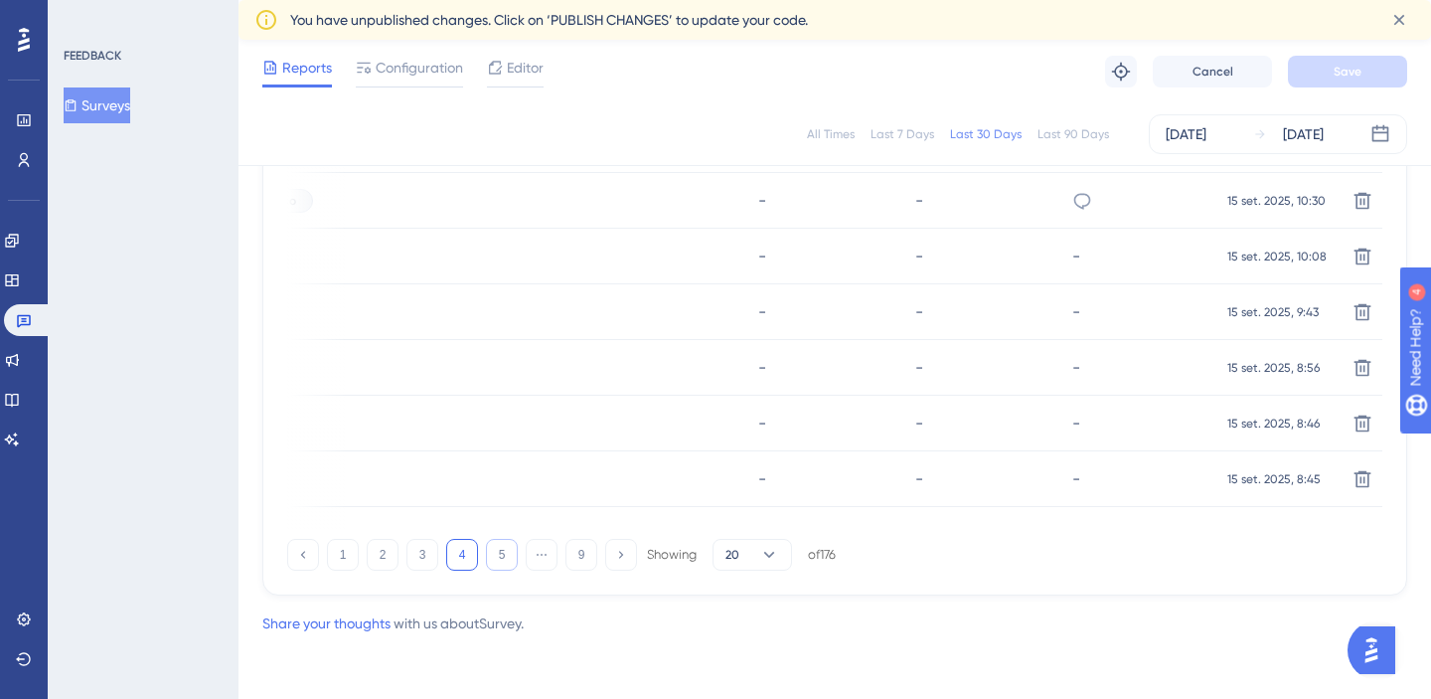
click at [508, 555] on button "5" at bounding box center [502, 555] width 32 height 32
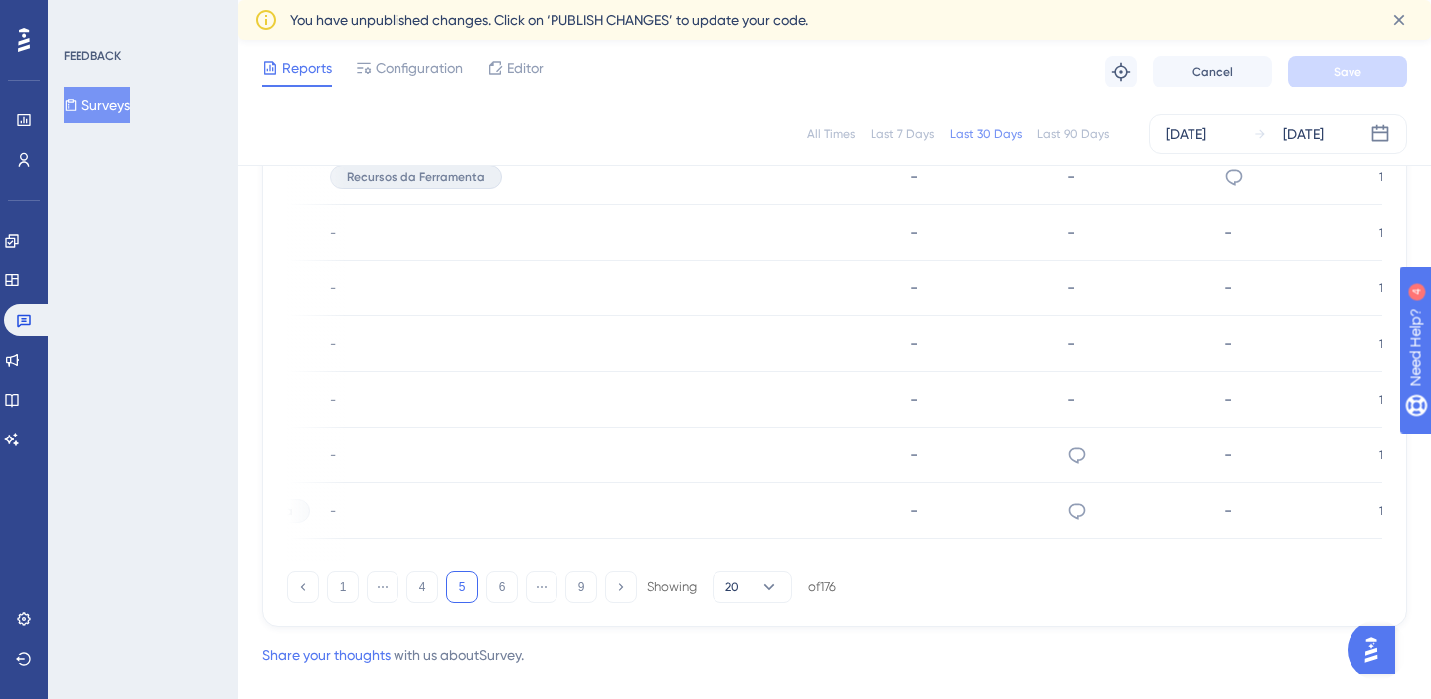
scroll to position [1441, 0]
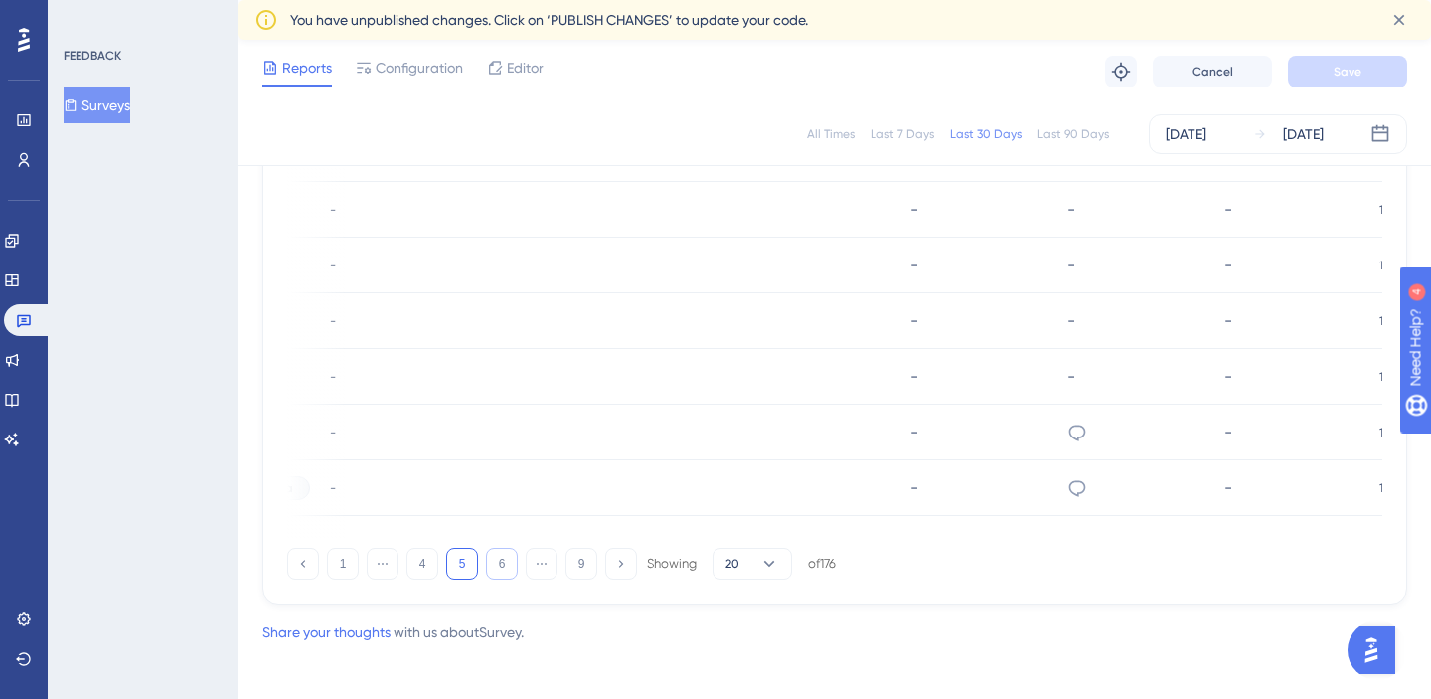
click at [508, 563] on button "6" at bounding box center [502, 564] width 32 height 32
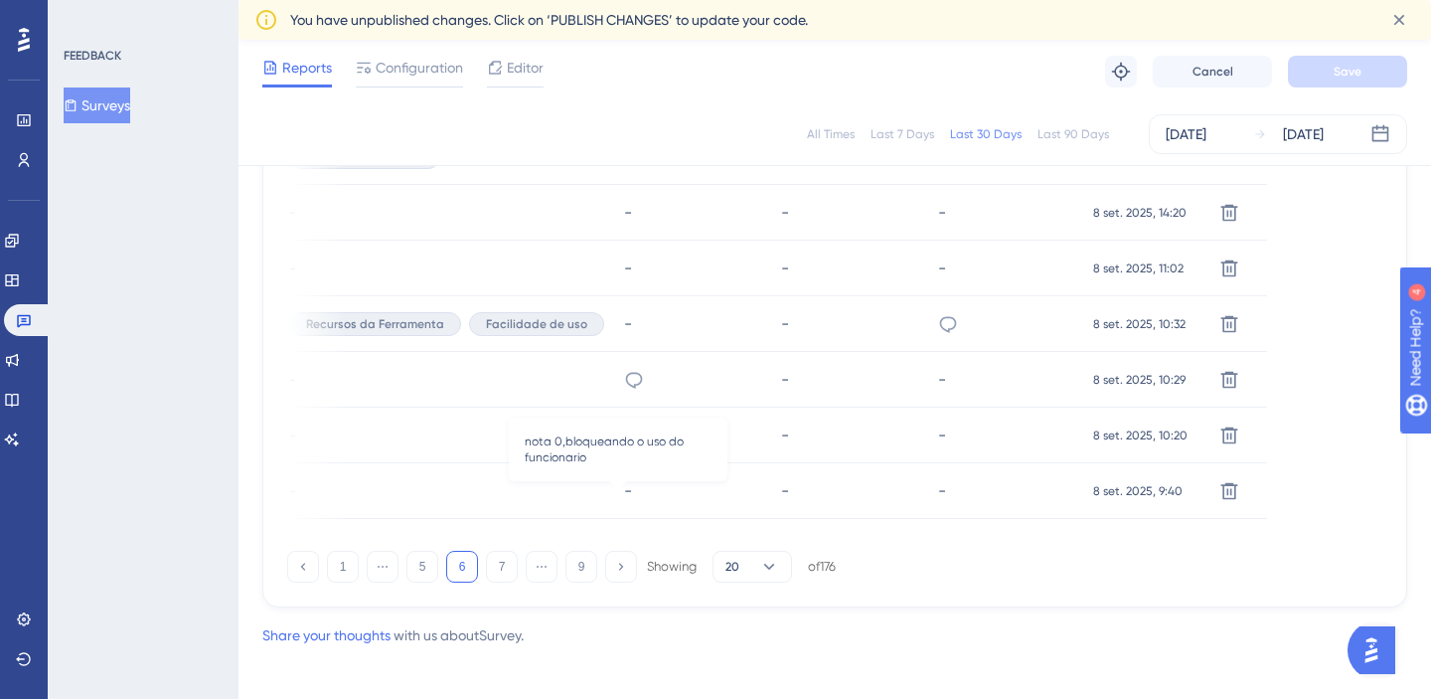
scroll to position [1457, 0]
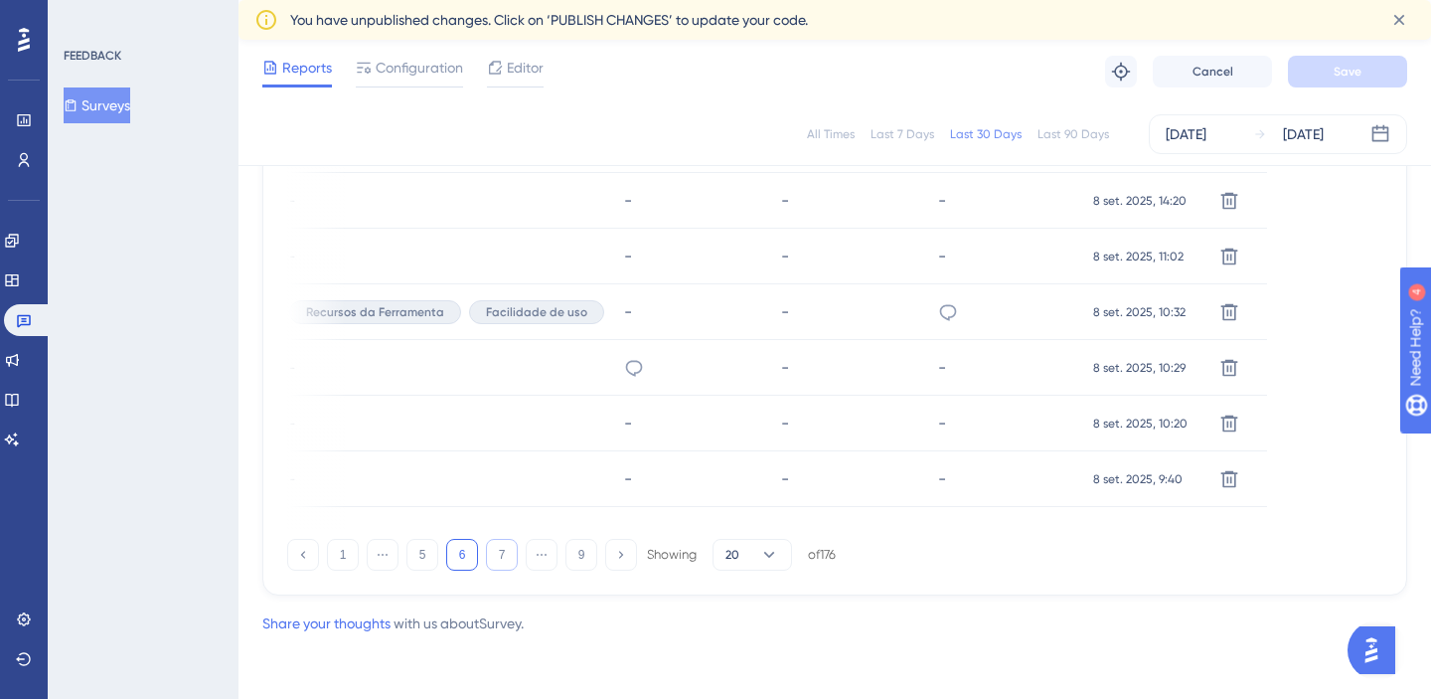
click at [493, 557] on button "7" at bounding box center [502, 555] width 32 height 32
click at [535, 553] on button "8" at bounding box center [542, 555] width 32 height 32
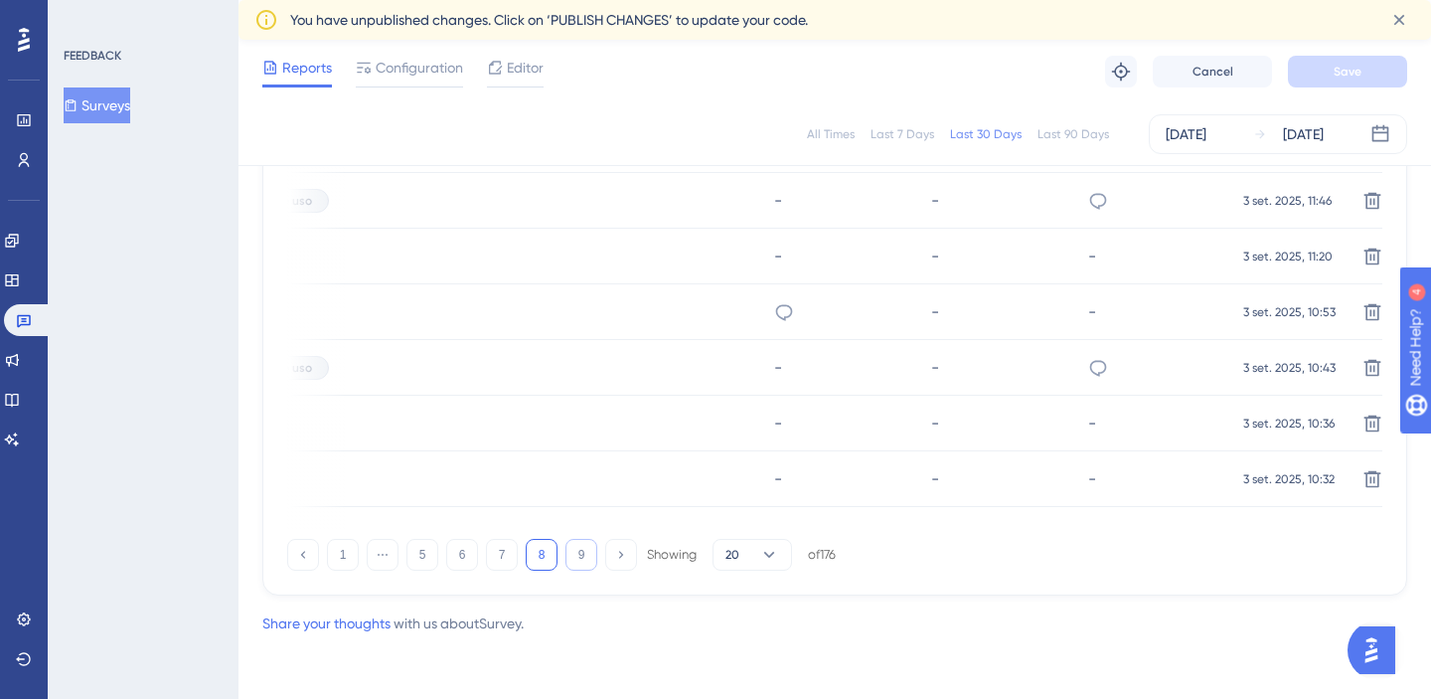
click at [573, 556] on button "9" at bounding box center [581, 555] width 32 height 32
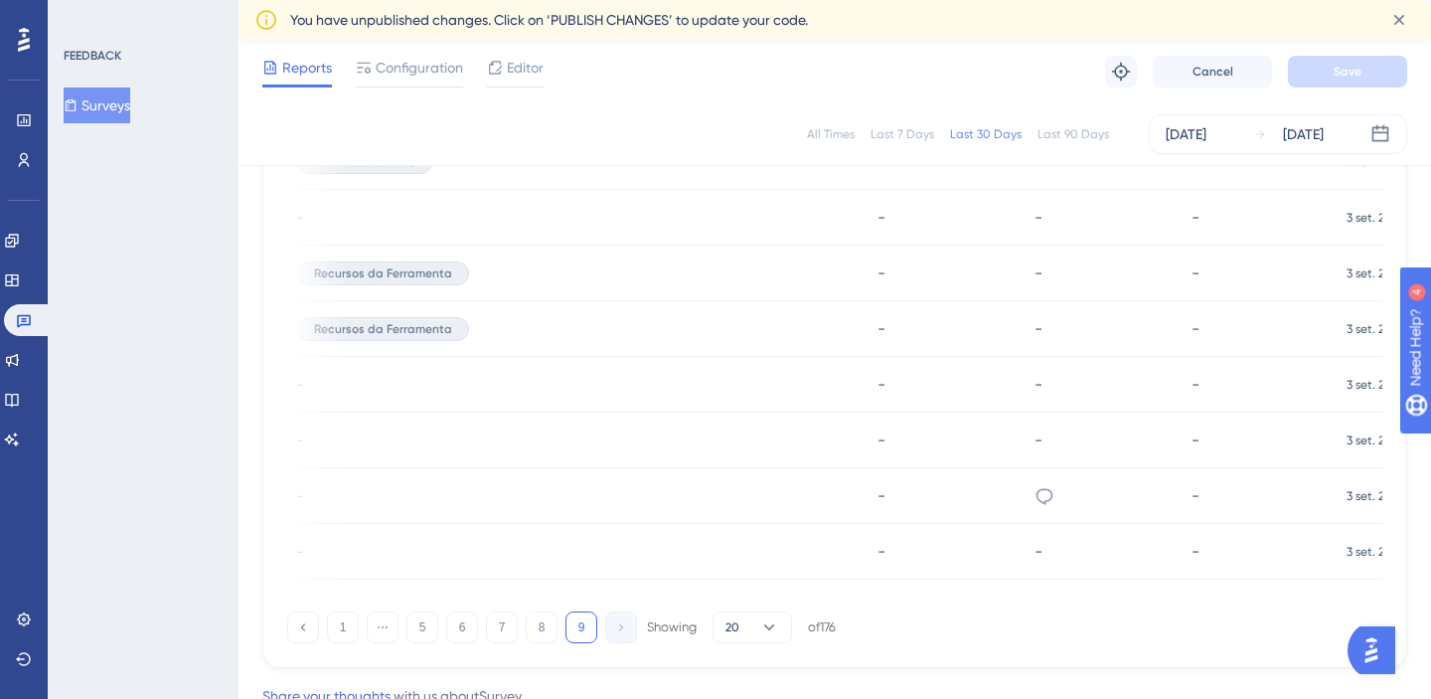
scroll to position [1234, 0]
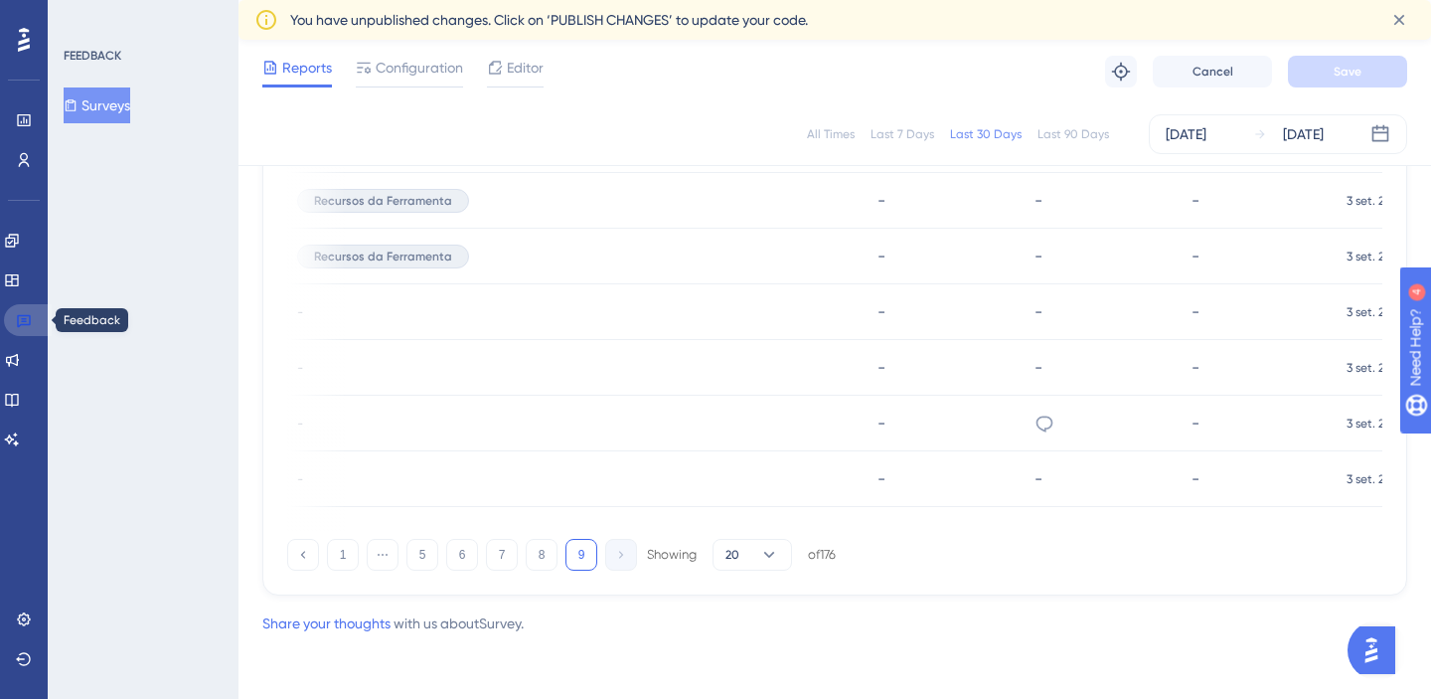
click at [27, 314] on icon at bounding box center [24, 320] width 16 height 16
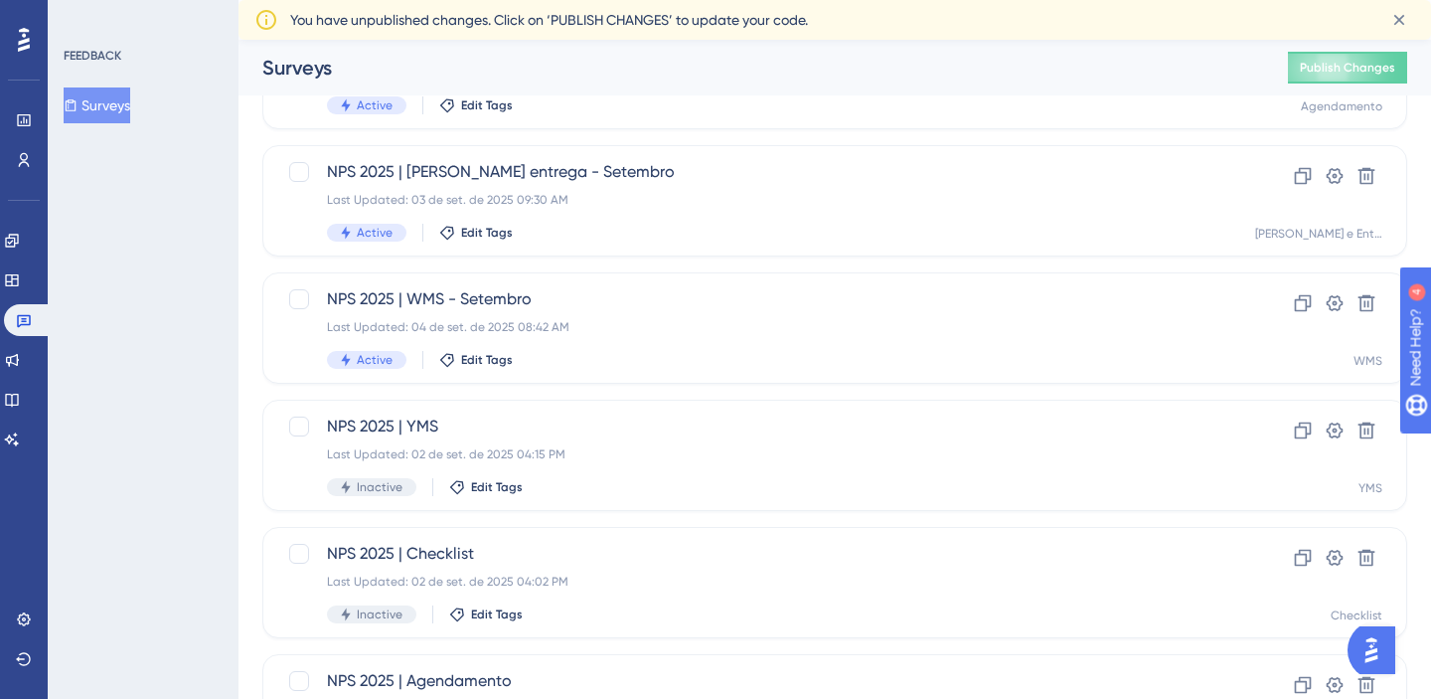
scroll to position [417, 0]
